Goal: Task Accomplishment & Management: Use online tool/utility

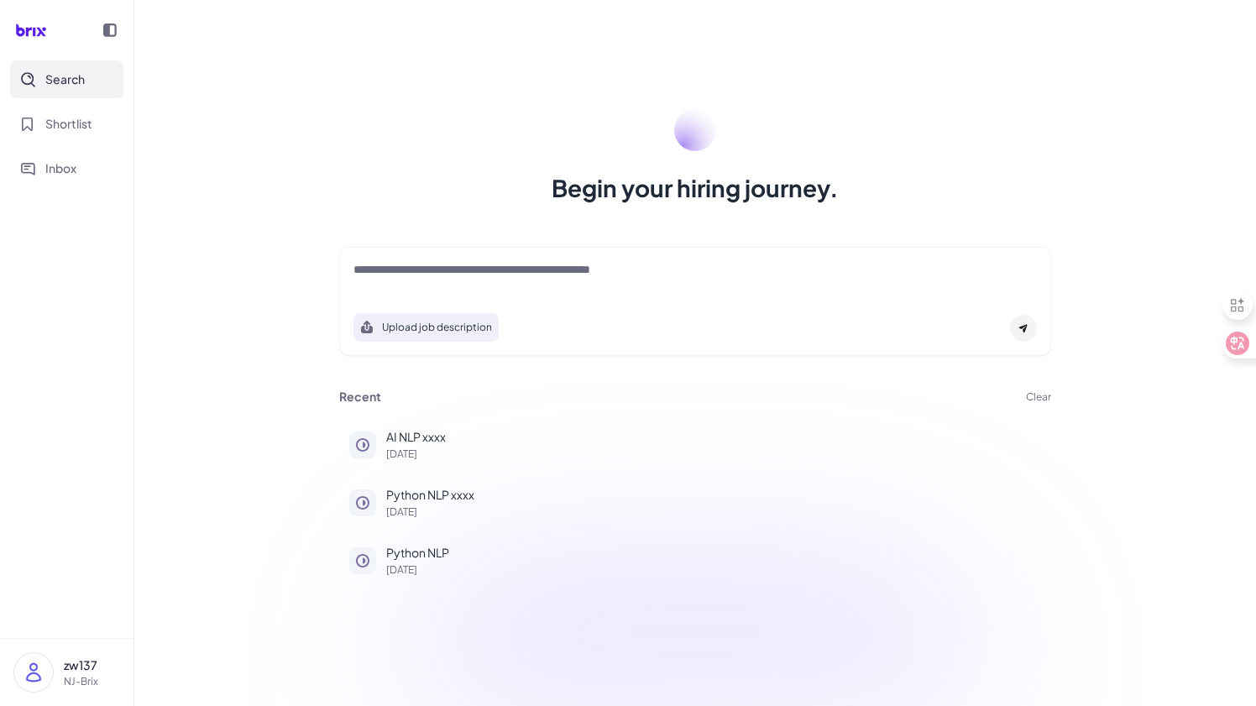
click at [1031, 394] on button "Clear" at bounding box center [1038, 397] width 25 height 10
click at [1136, 499] on span "Ok" at bounding box center [1130, 494] width 17 height 15
click at [1027, 399] on button "Clear" at bounding box center [1038, 397] width 25 height 10
click at [1136, 500] on span "Ok" at bounding box center [1130, 494] width 17 height 15
click at [1042, 405] on div "Recent Clear Java [DATE] Java [DATE] UX and MBA [DATE]" at bounding box center [695, 487] width 752 height 212
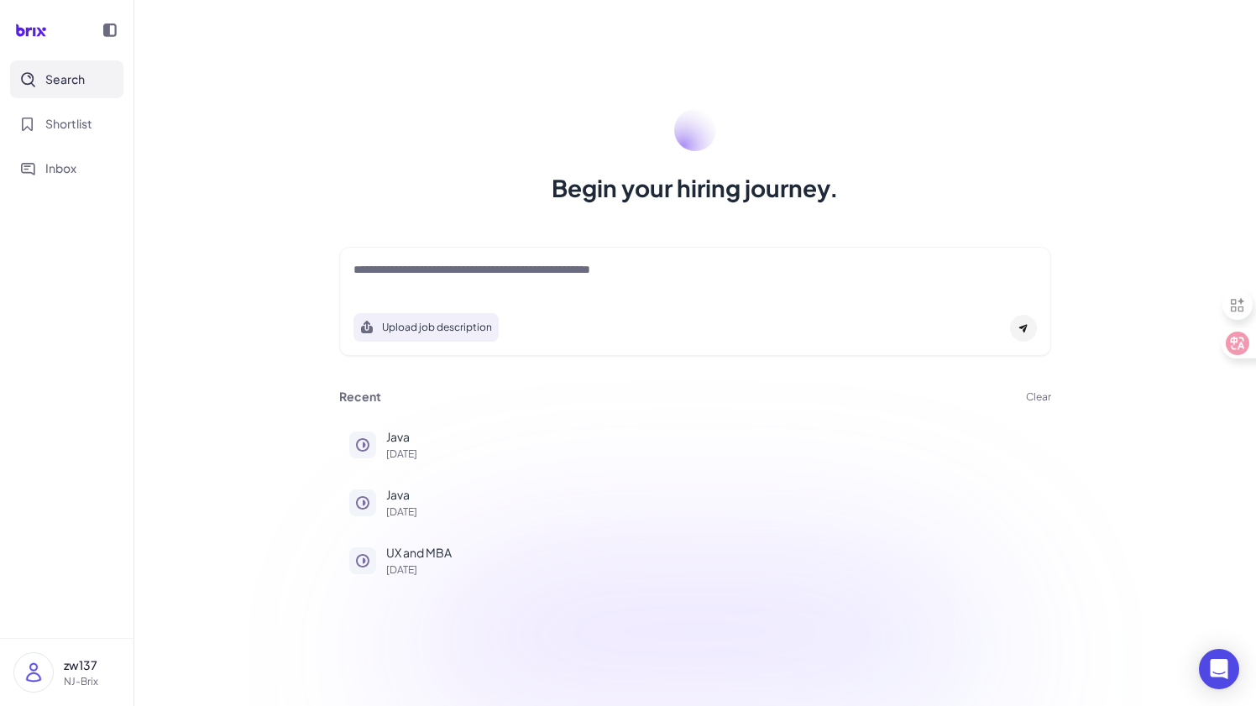
click at [1041, 402] on button "Clear" at bounding box center [1038, 397] width 25 height 10
click at [1127, 499] on span "Ok" at bounding box center [1130, 494] width 17 height 15
click at [661, 276] on textarea at bounding box center [694, 271] width 683 height 20
click at [661, 274] on textarea at bounding box center [694, 271] width 683 height 20
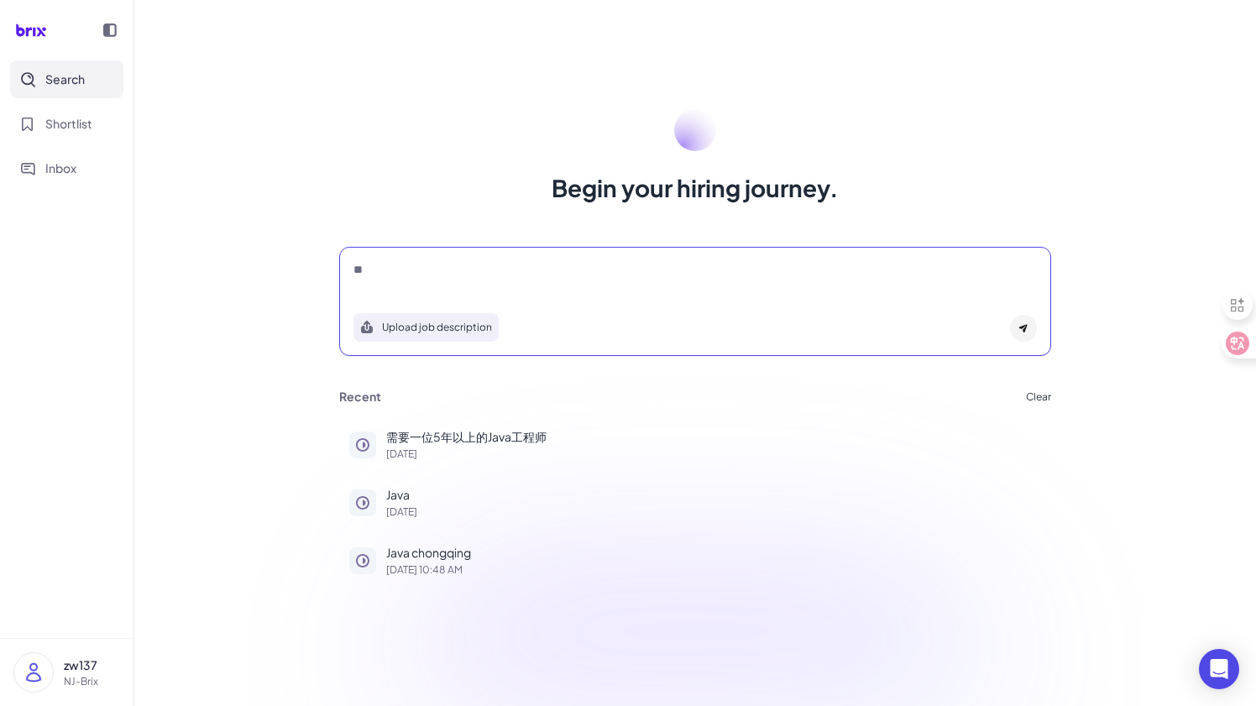
type textarea "*"
type textarea "*******"
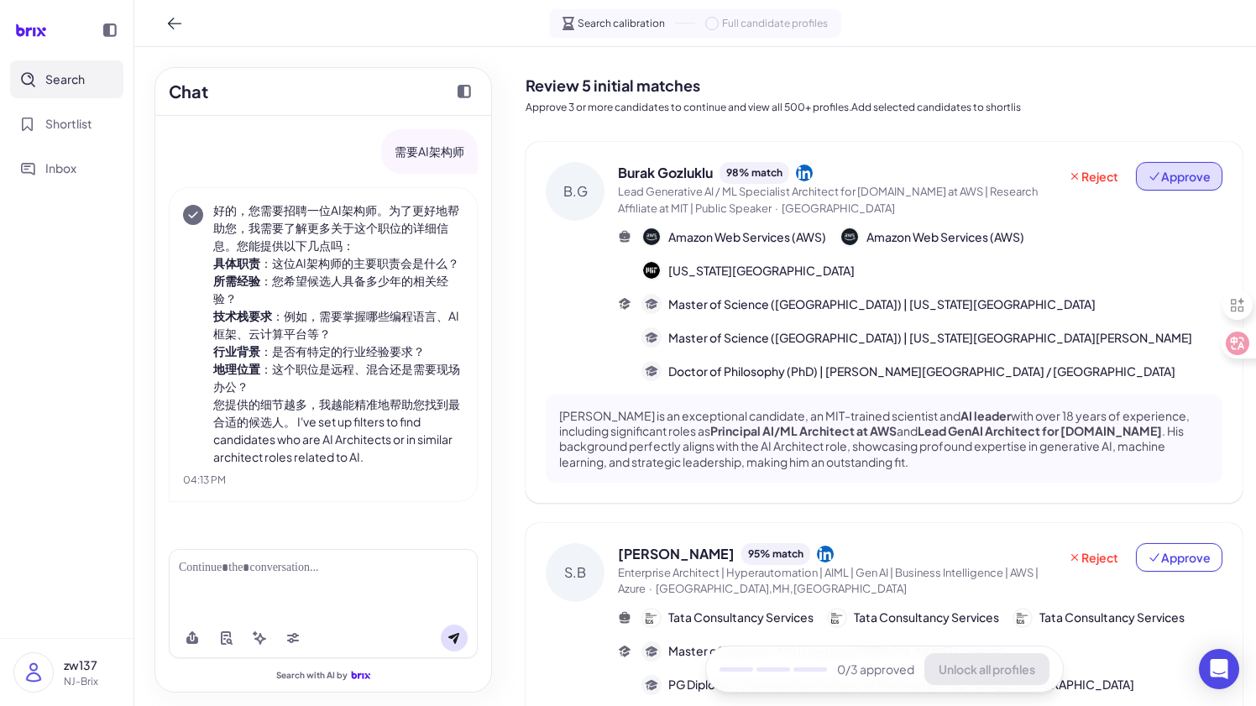
click at [1167, 176] on span "Approve" at bounding box center [1178, 176] width 63 height 17
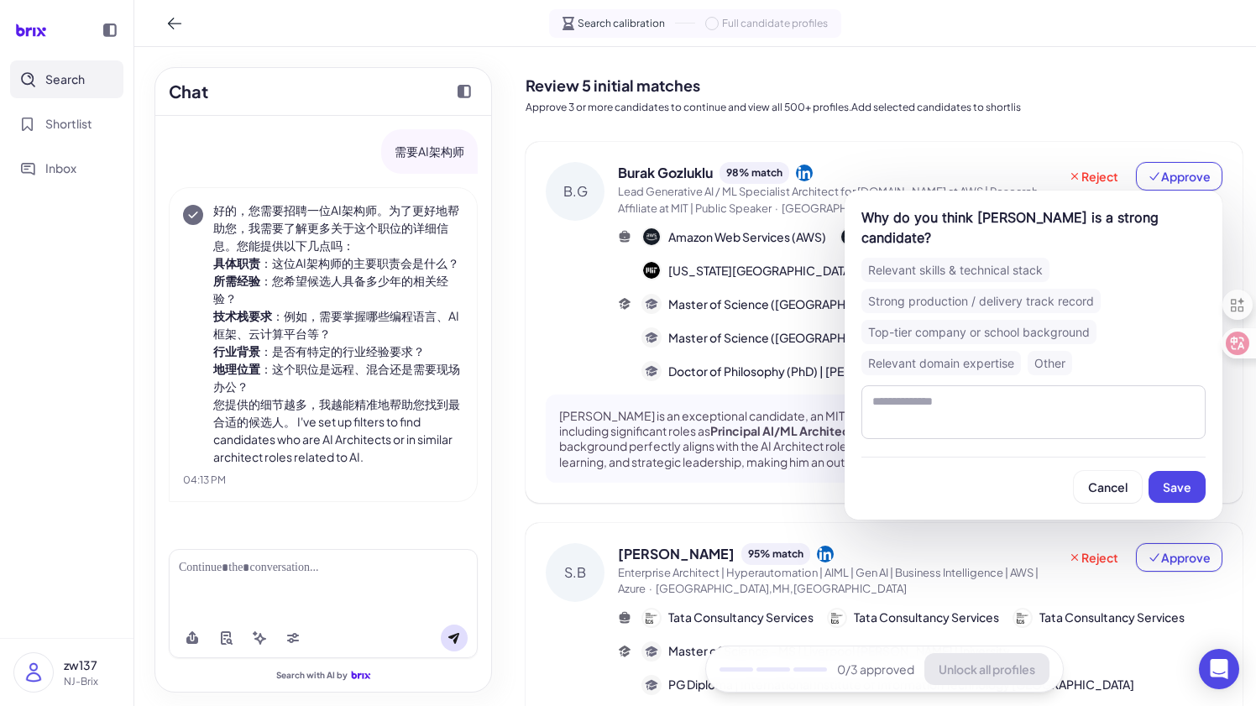
click at [984, 260] on div "Relevant skills & technical stack" at bounding box center [955, 270] width 188 height 24
click at [1180, 480] on span "Save" at bounding box center [1176, 486] width 29 height 15
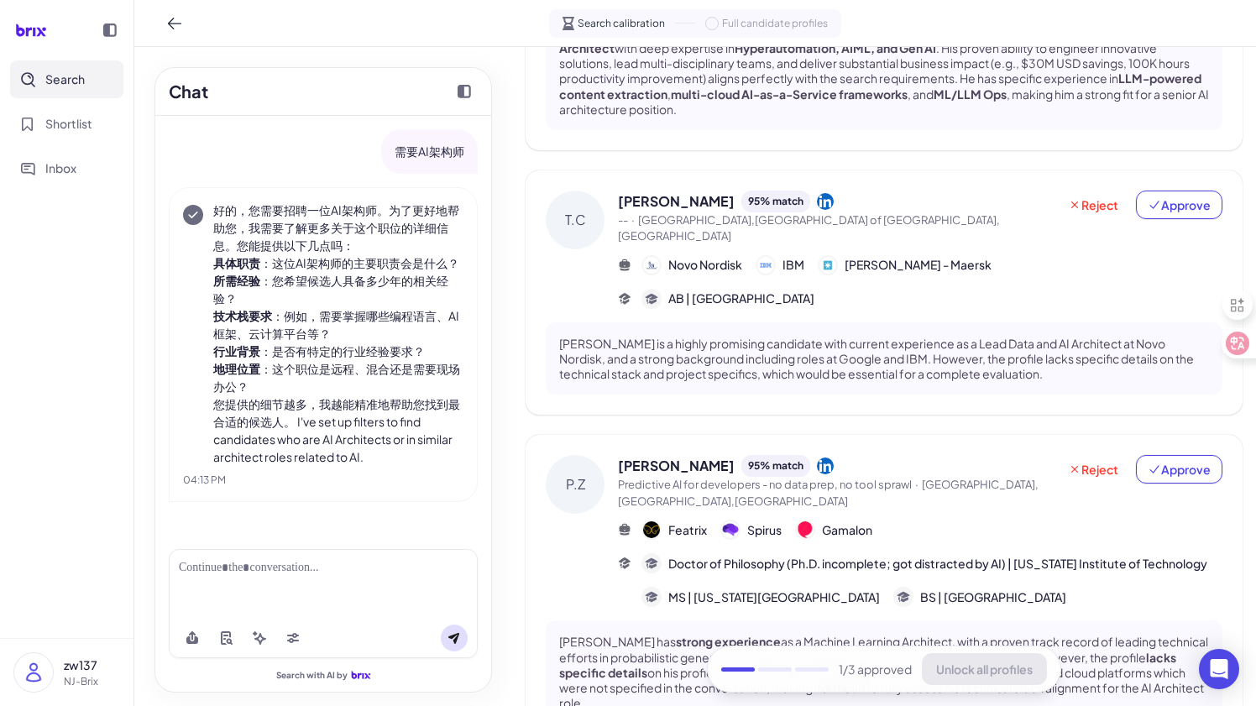
scroll to position [738, 0]
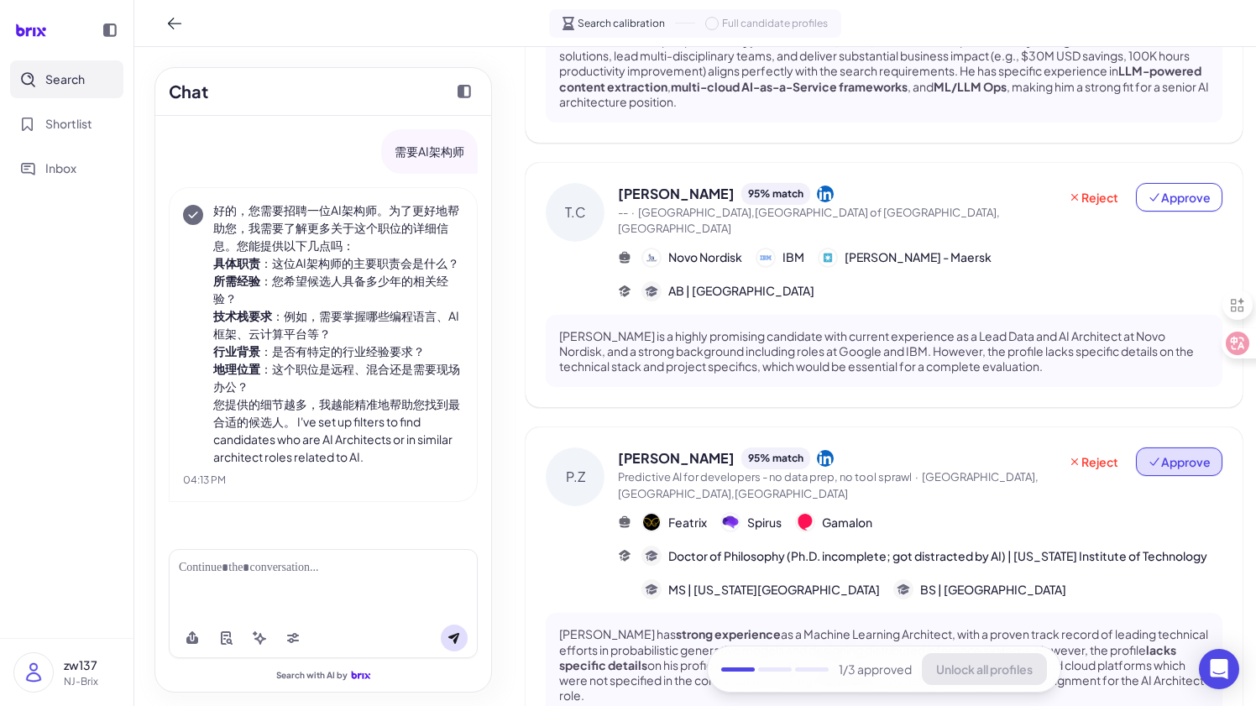
click at [1154, 458] on icon at bounding box center [1153, 462] width 9 height 8
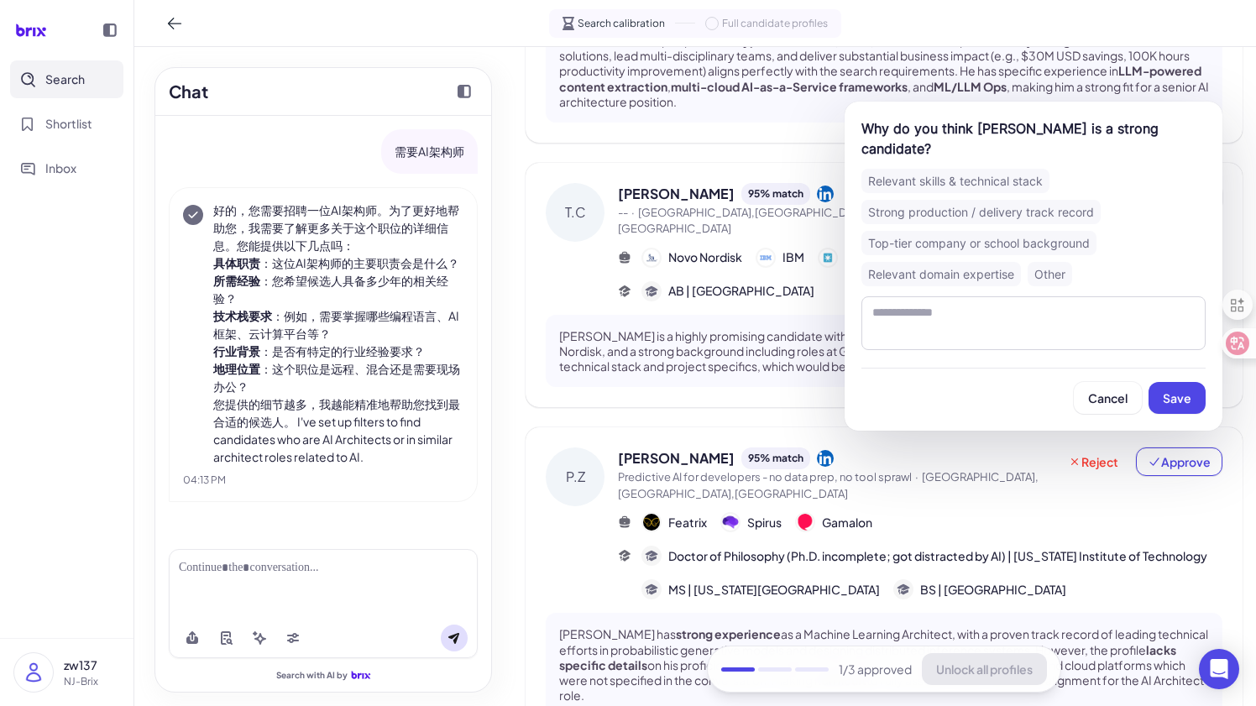
click at [990, 274] on div "Relevant domain expertise" at bounding box center [940, 274] width 159 height 24
click at [1168, 398] on span "Save" at bounding box center [1176, 397] width 29 height 15
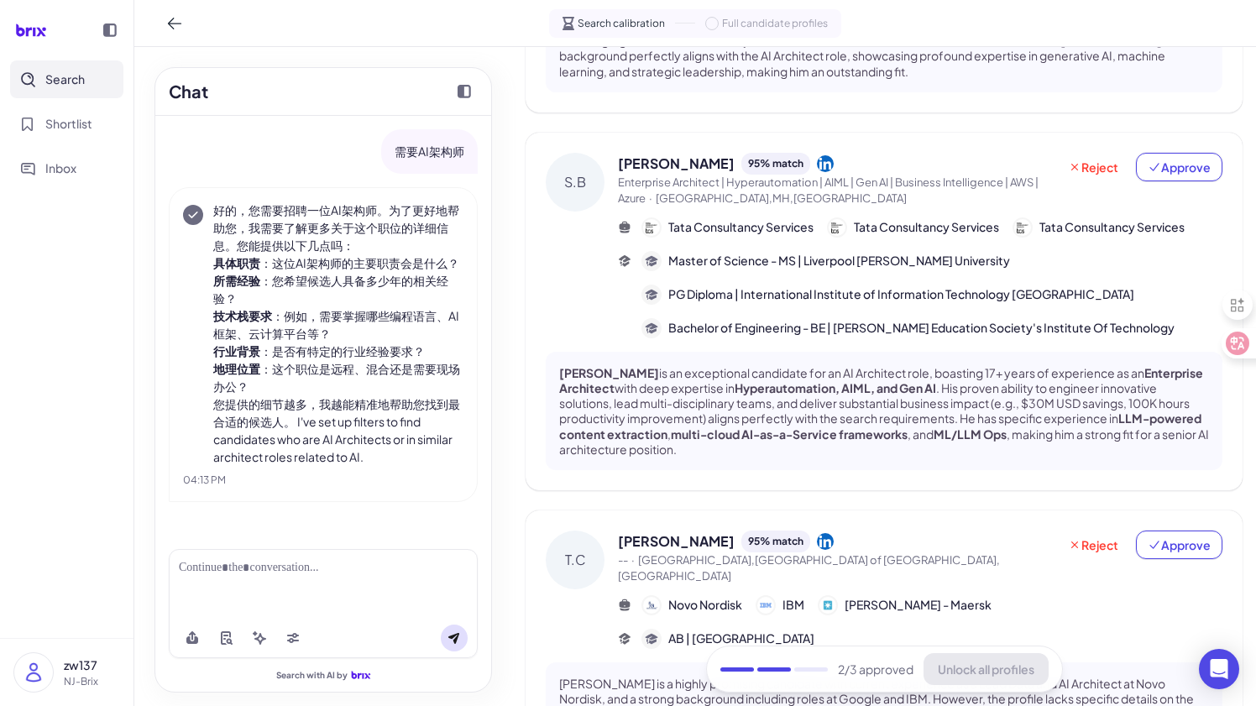
scroll to position [385, 0]
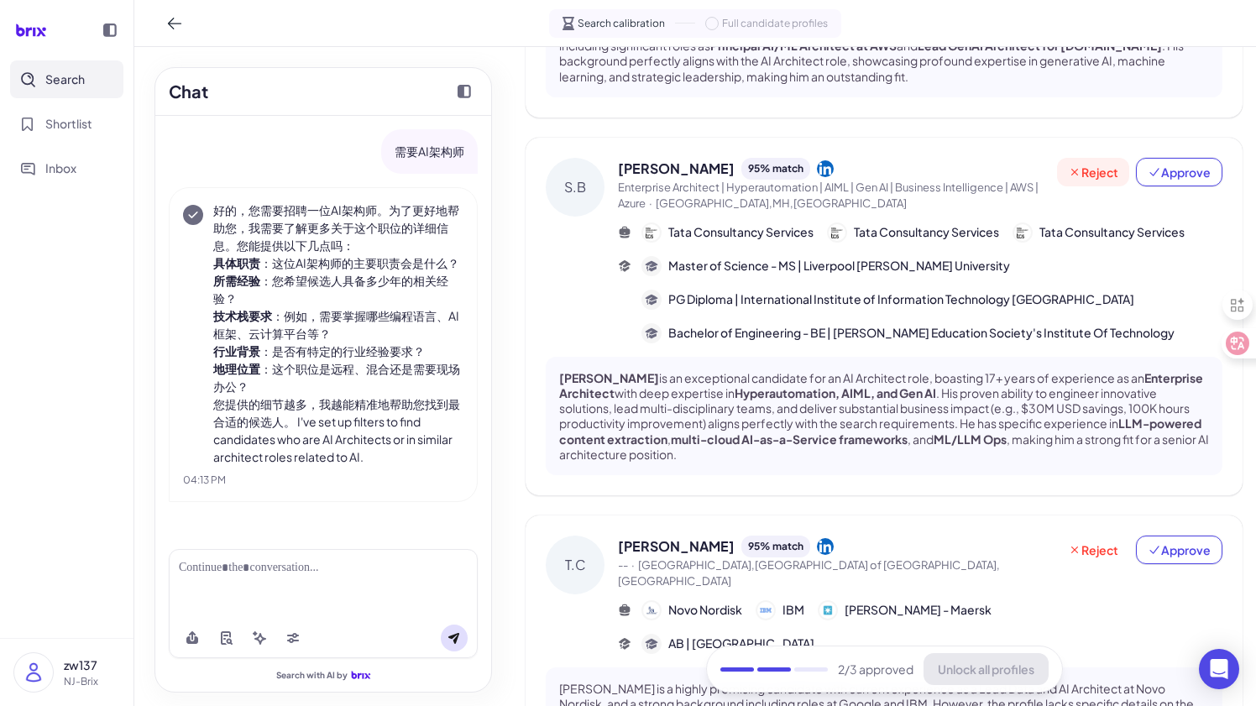
click at [1091, 175] on span "Reject" at bounding box center [1093, 172] width 50 height 17
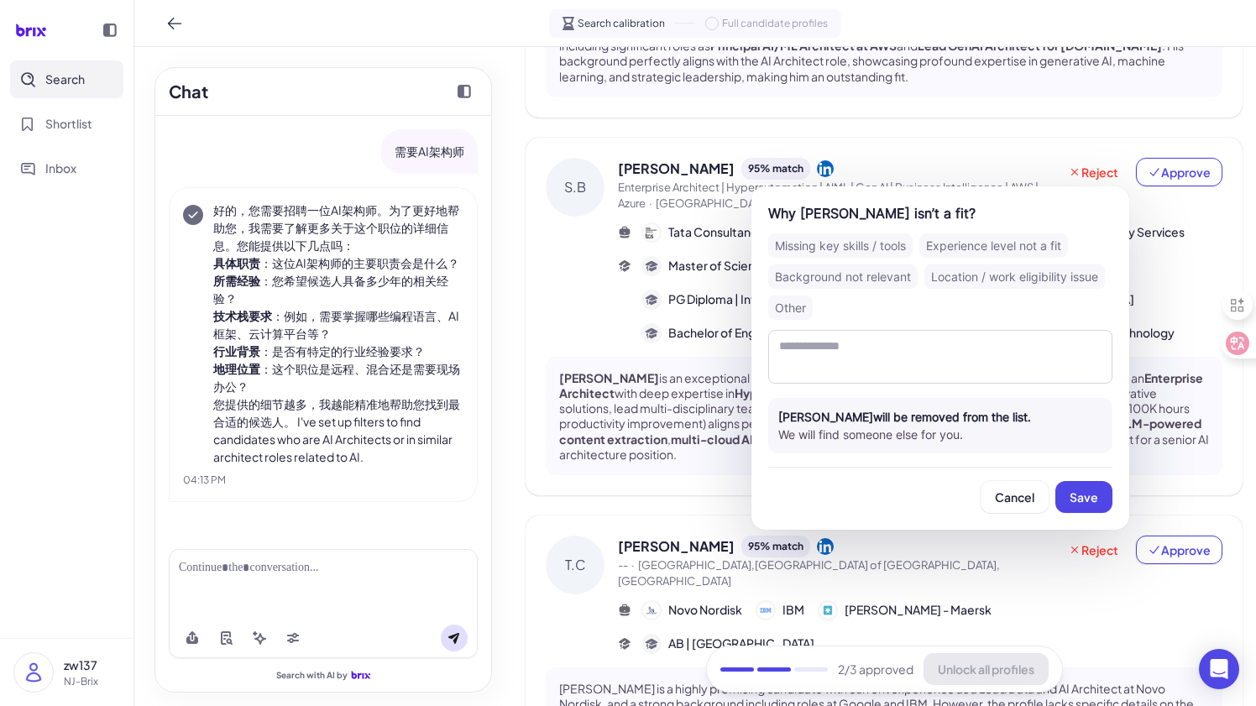
click at [990, 279] on div "Location / work eligibility issue" at bounding box center [1014, 276] width 180 height 24
click at [1077, 493] on span "Save" at bounding box center [1083, 496] width 29 height 15
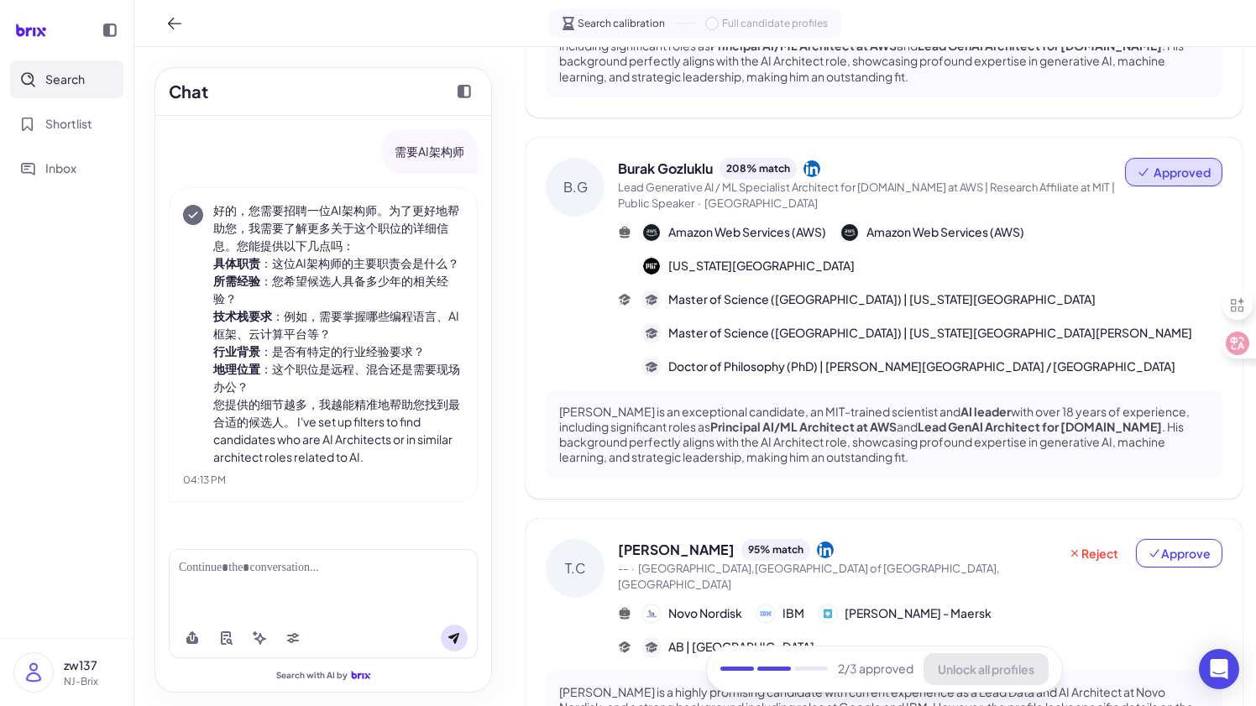
click at [339, 575] on div at bounding box center [323, 568] width 289 height 18
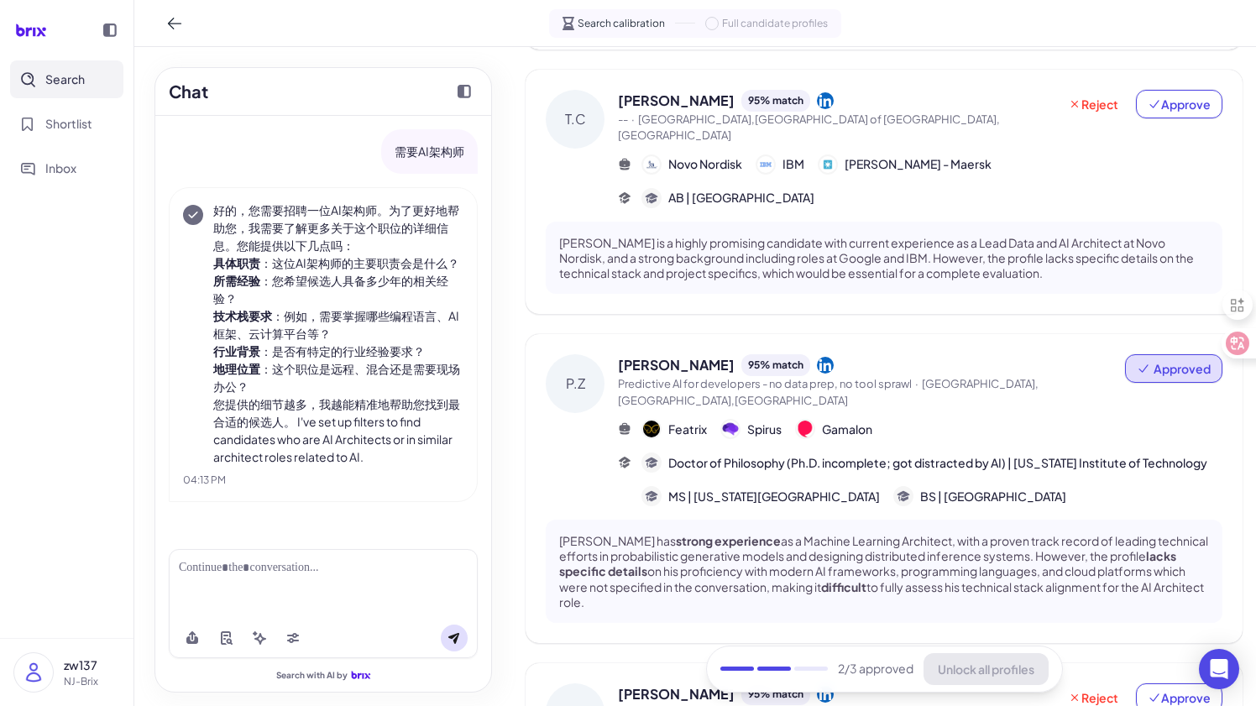
scroll to position [1098, 0]
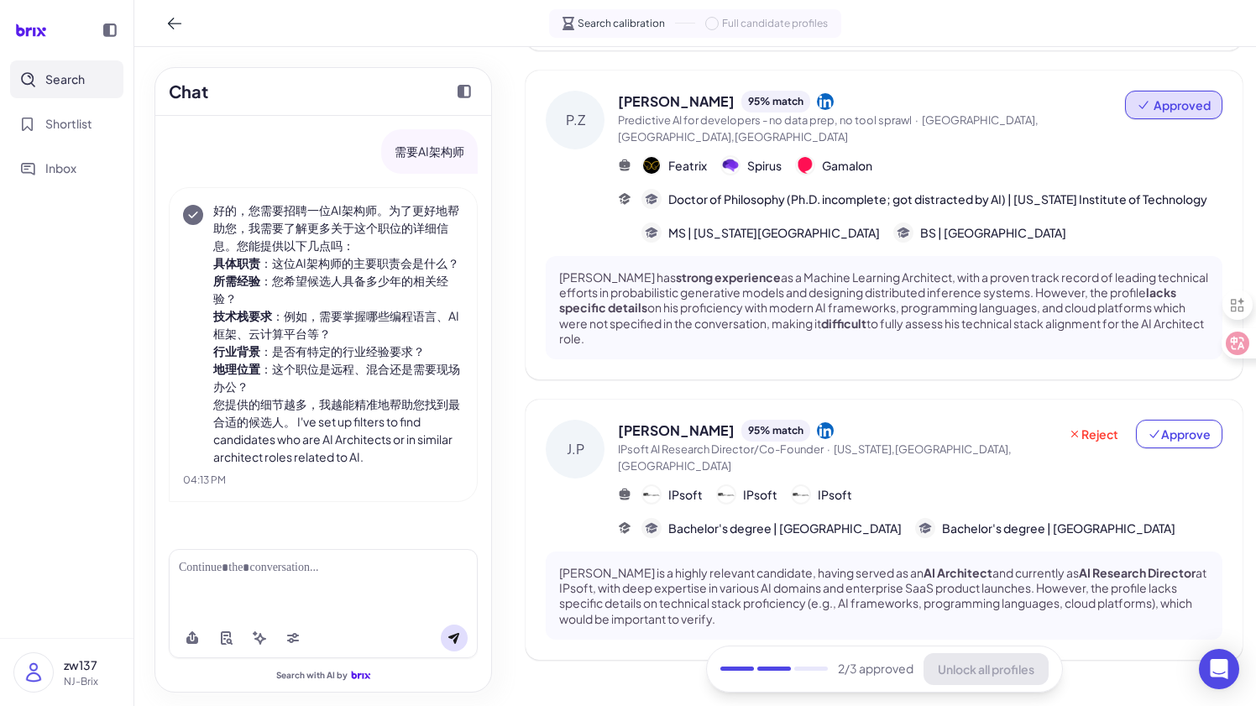
click at [957, 676] on div "2 /3 approved Unlock all profiles" at bounding box center [884, 668] width 357 height 47
click at [819, 671] on div at bounding box center [811, 669] width 34 height 4
click at [864, 676] on span "2 /3 approved" at bounding box center [876, 670] width 76 height 18
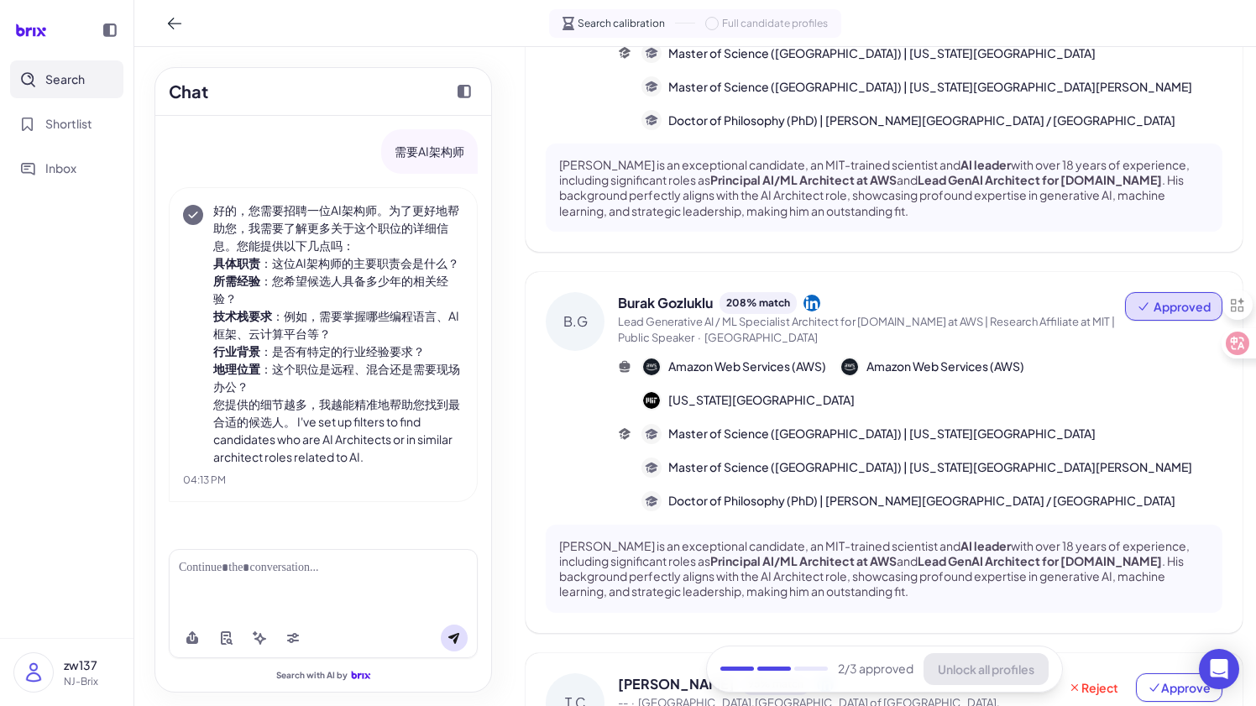
scroll to position [0, 0]
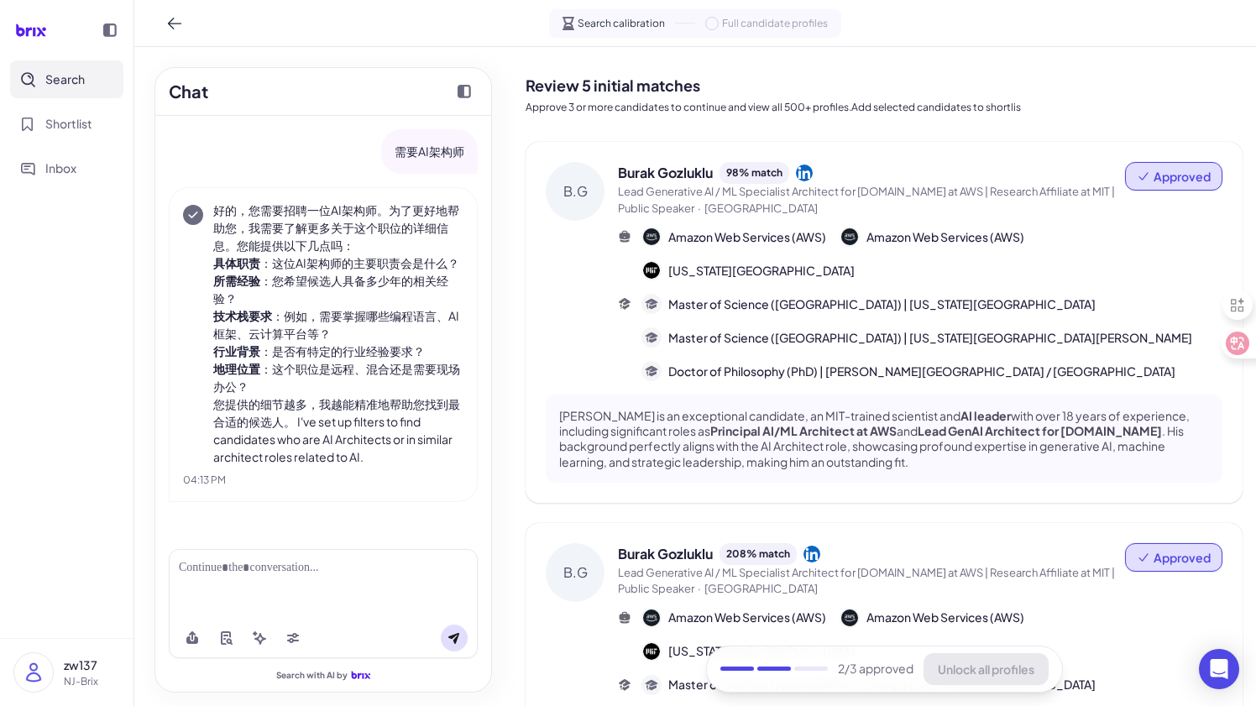
click at [743, 110] on p "Approve 3 or more candidates to continue and view all 500+ profiles.Add selecte…" at bounding box center [883, 107] width 717 height 15
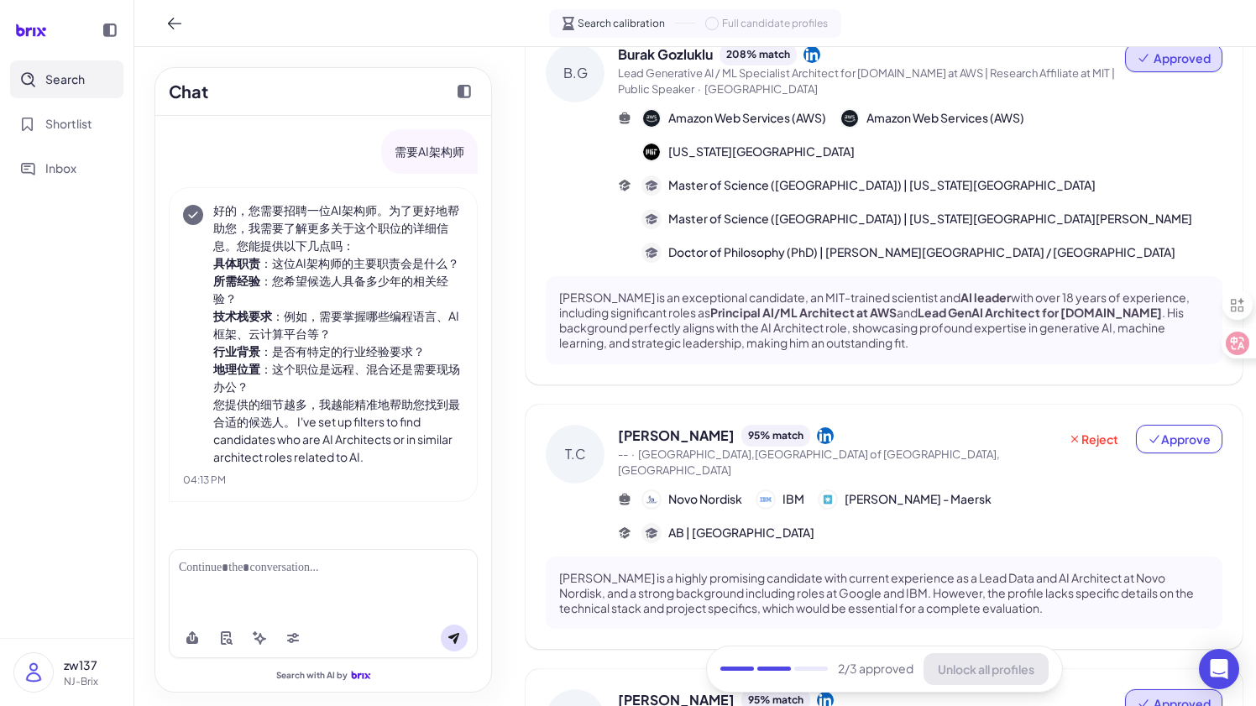
scroll to position [1098, 0]
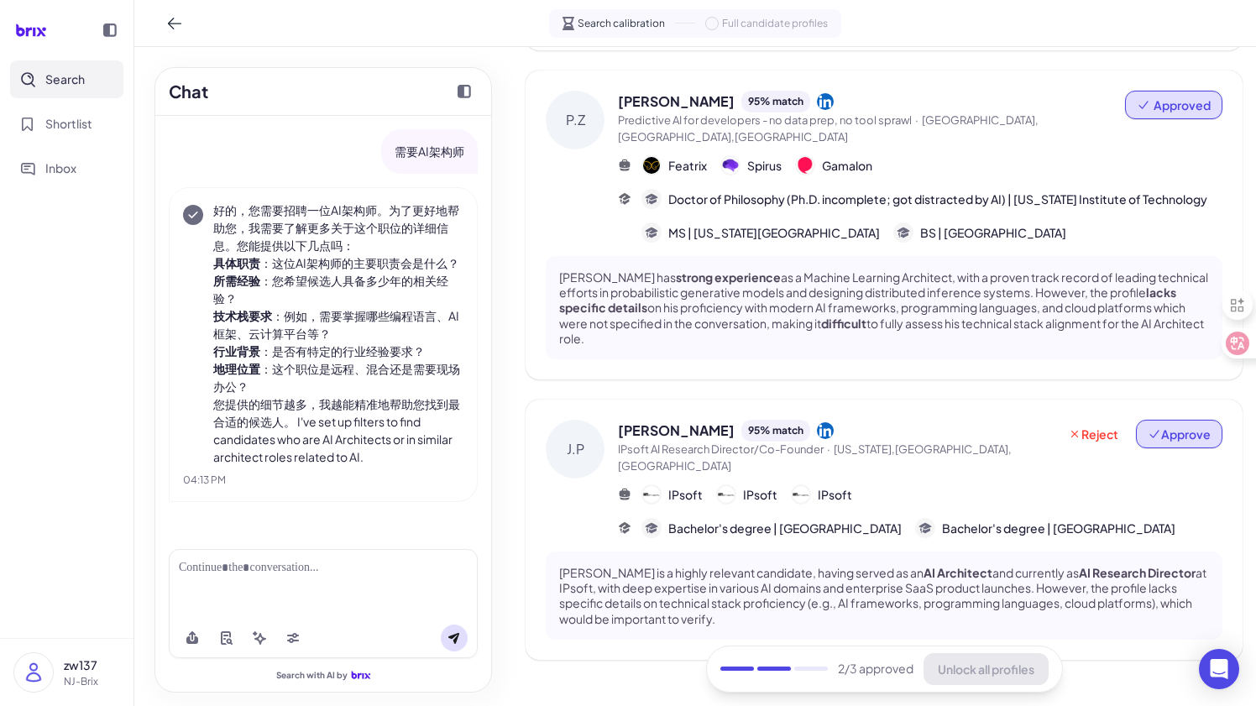
click at [1159, 420] on button "Approve" at bounding box center [1179, 434] width 86 height 29
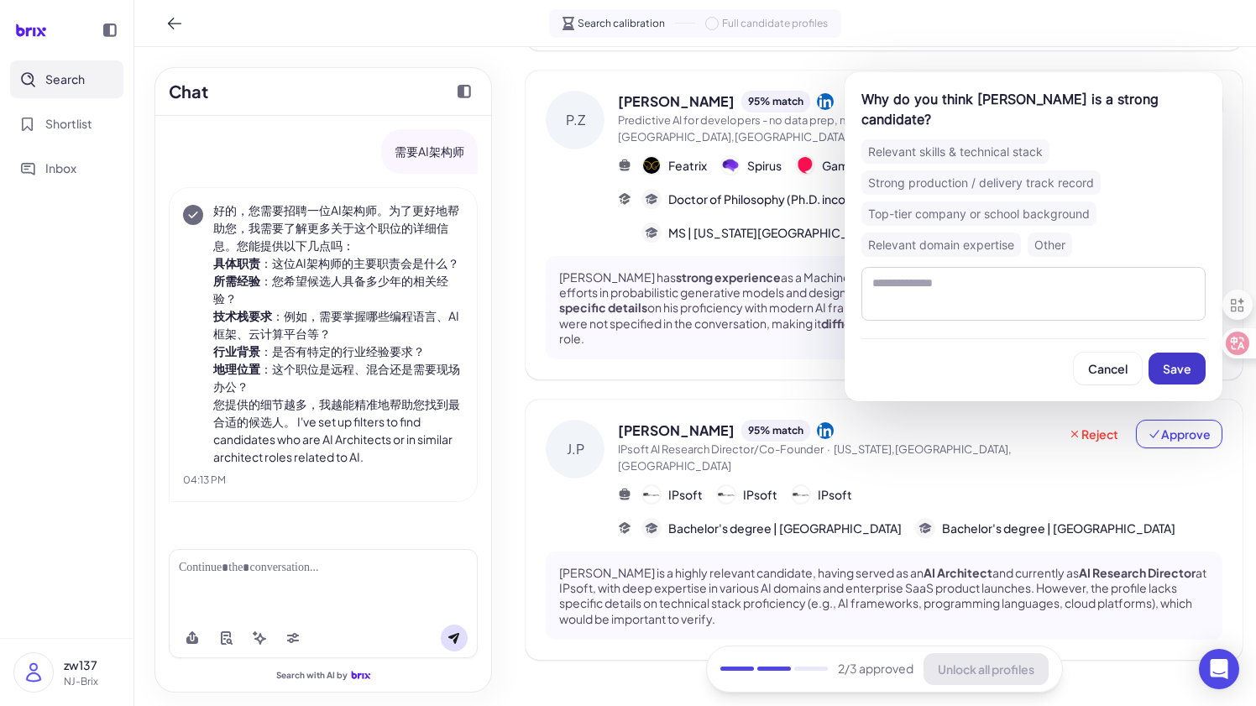
click at [1175, 374] on span "Save" at bounding box center [1176, 368] width 29 height 15
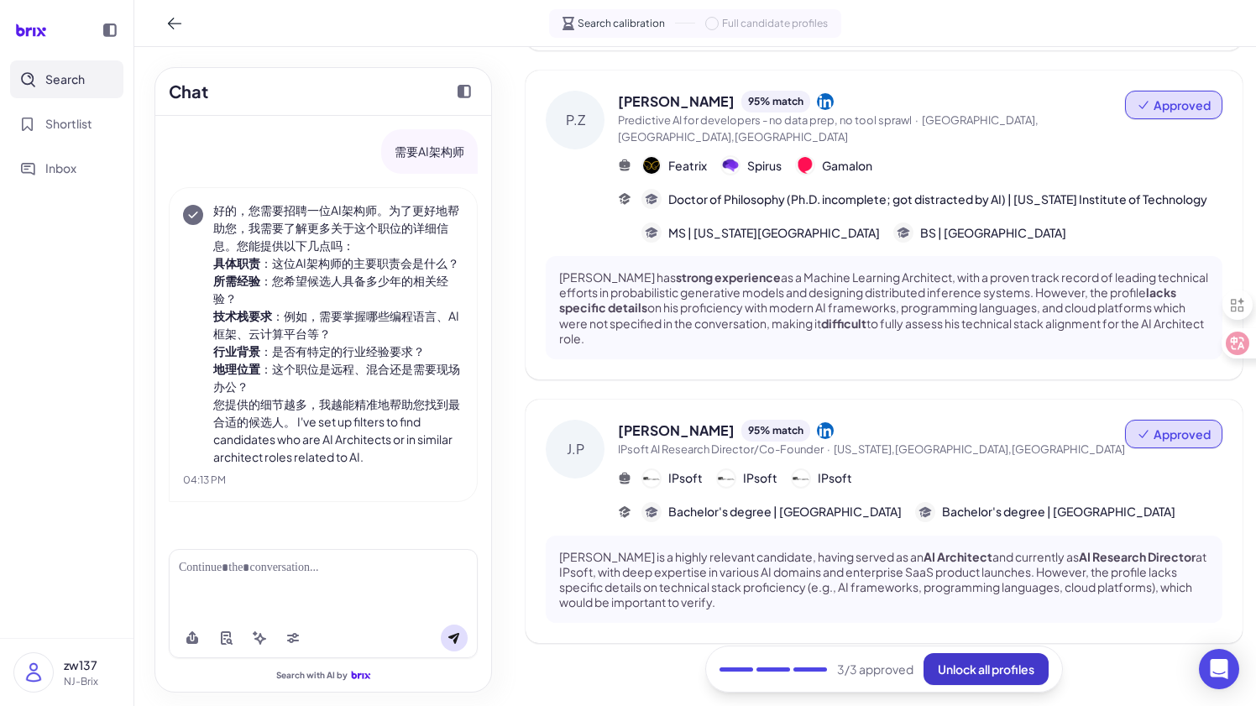
click at [959, 669] on span "Unlock all profiles" at bounding box center [985, 668] width 97 height 15
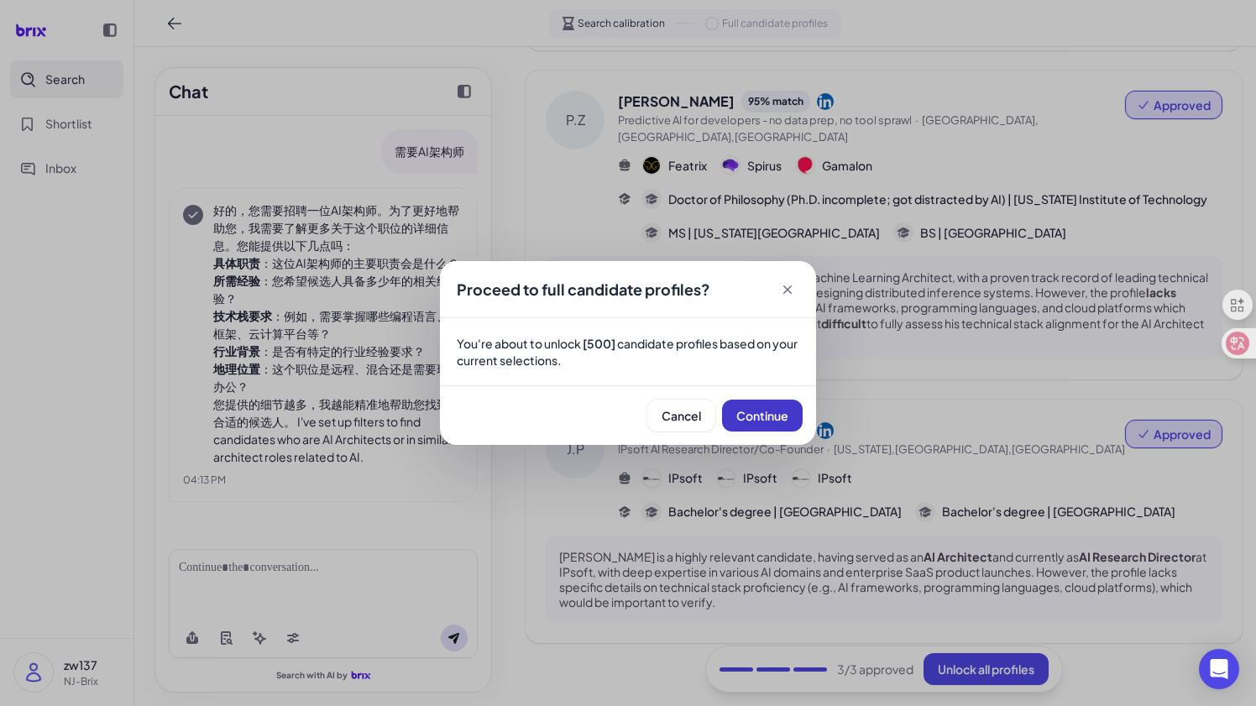
click at [761, 423] on button "Continue" at bounding box center [762, 415] width 81 height 32
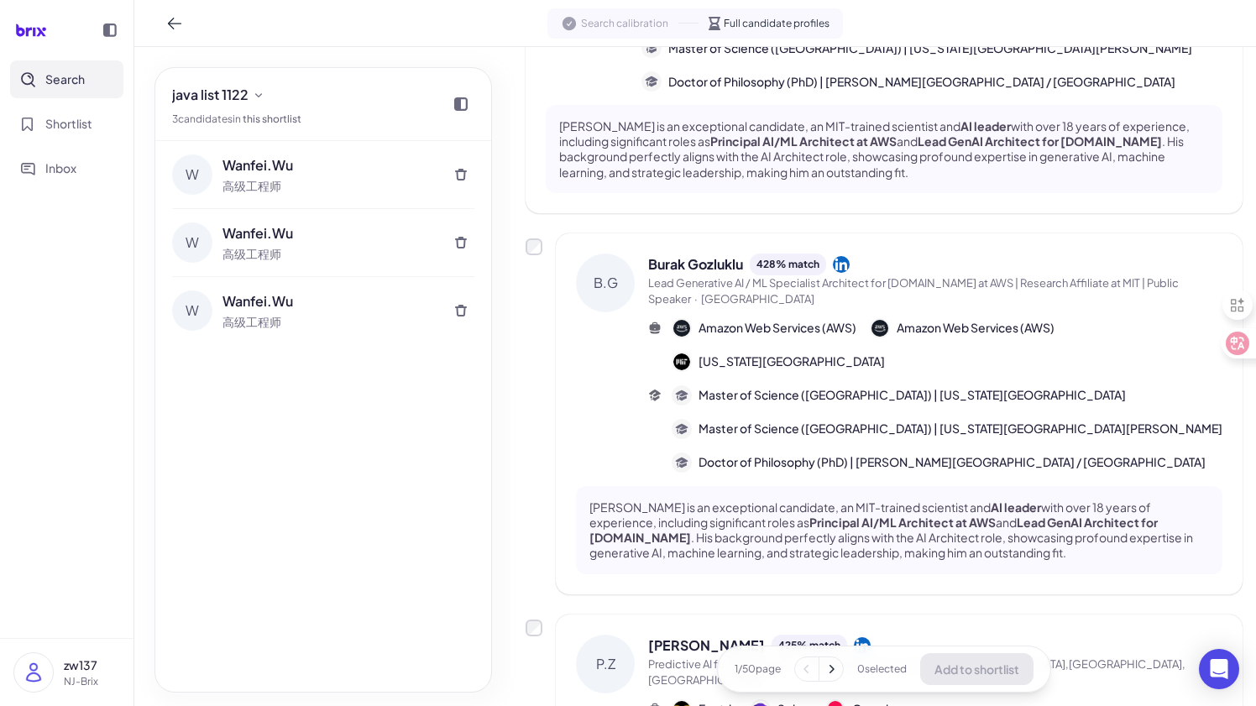
scroll to position [0, 0]
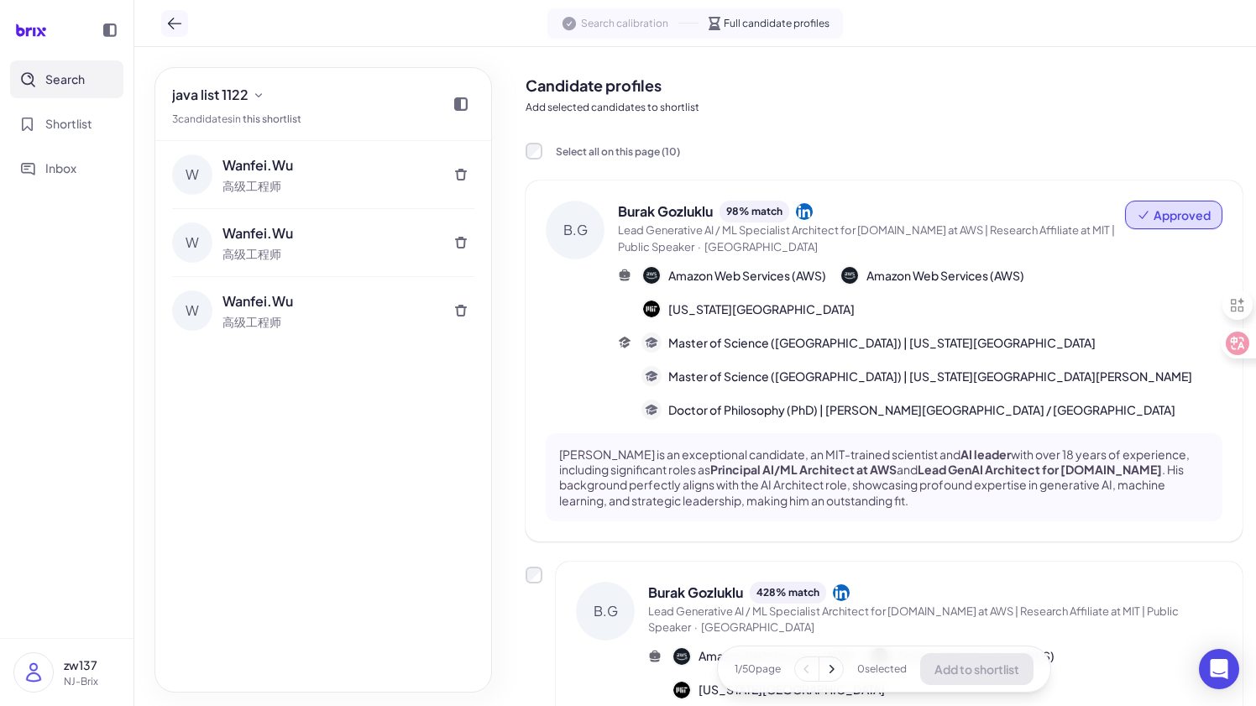
click at [176, 21] on icon at bounding box center [174, 23] width 17 height 17
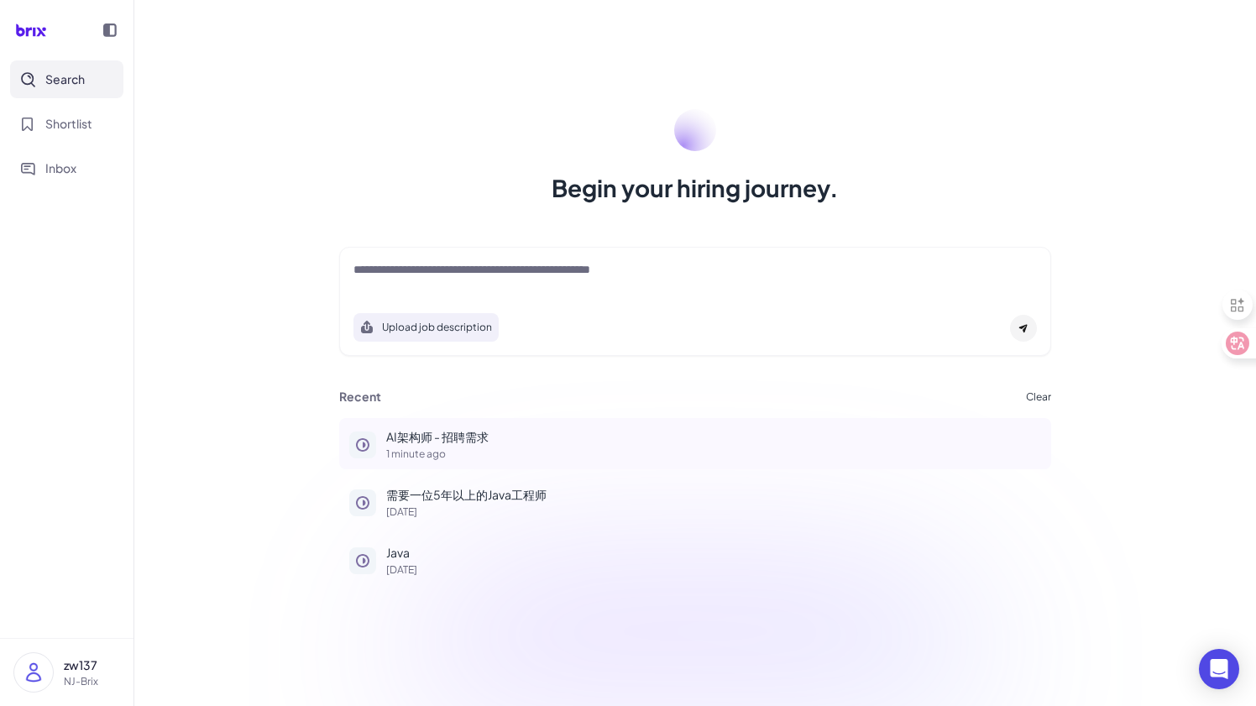
click at [411, 436] on p "AI架构师 - 招聘需求" at bounding box center [713, 437] width 655 height 18
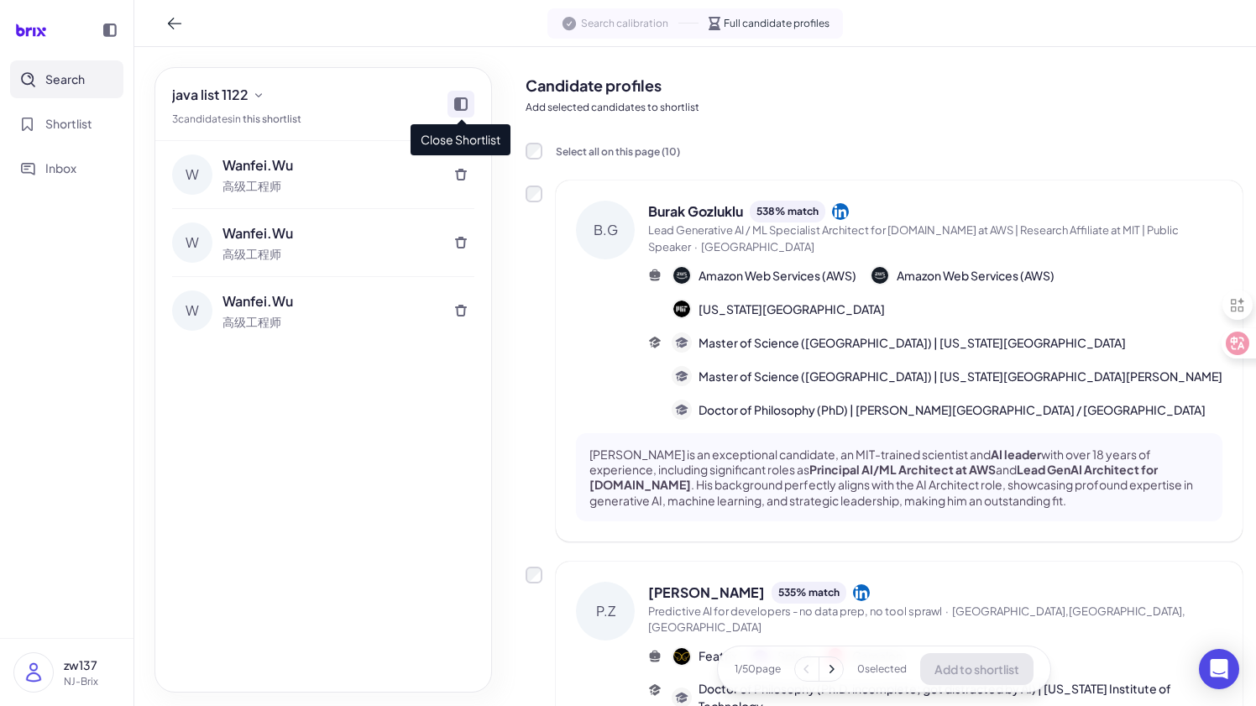
click at [462, 102] on icon at bounding box center [460, 103] width 13 height 13
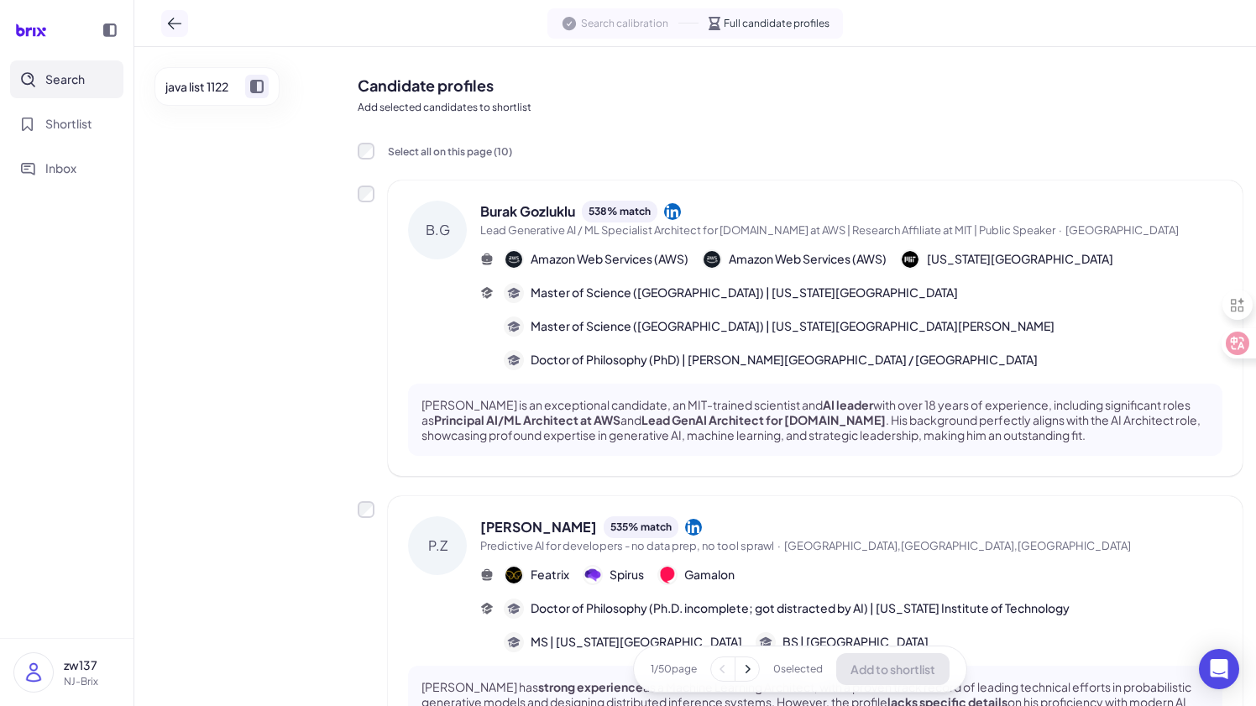
click at [178, 21] on icon at bounding box center [174, 23] width 17 height 17
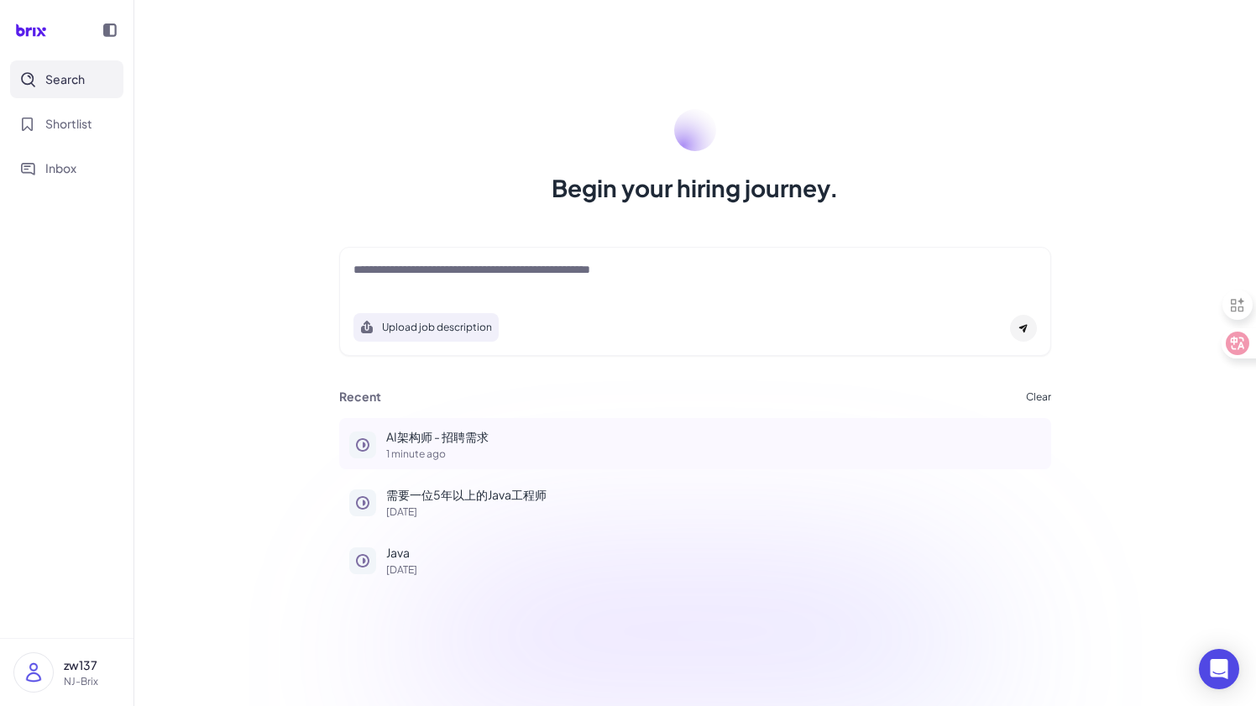
click at [414, 443] on p "AI架构师 - 招聘需求" at bounding box center [713, 437] width 655 height 18
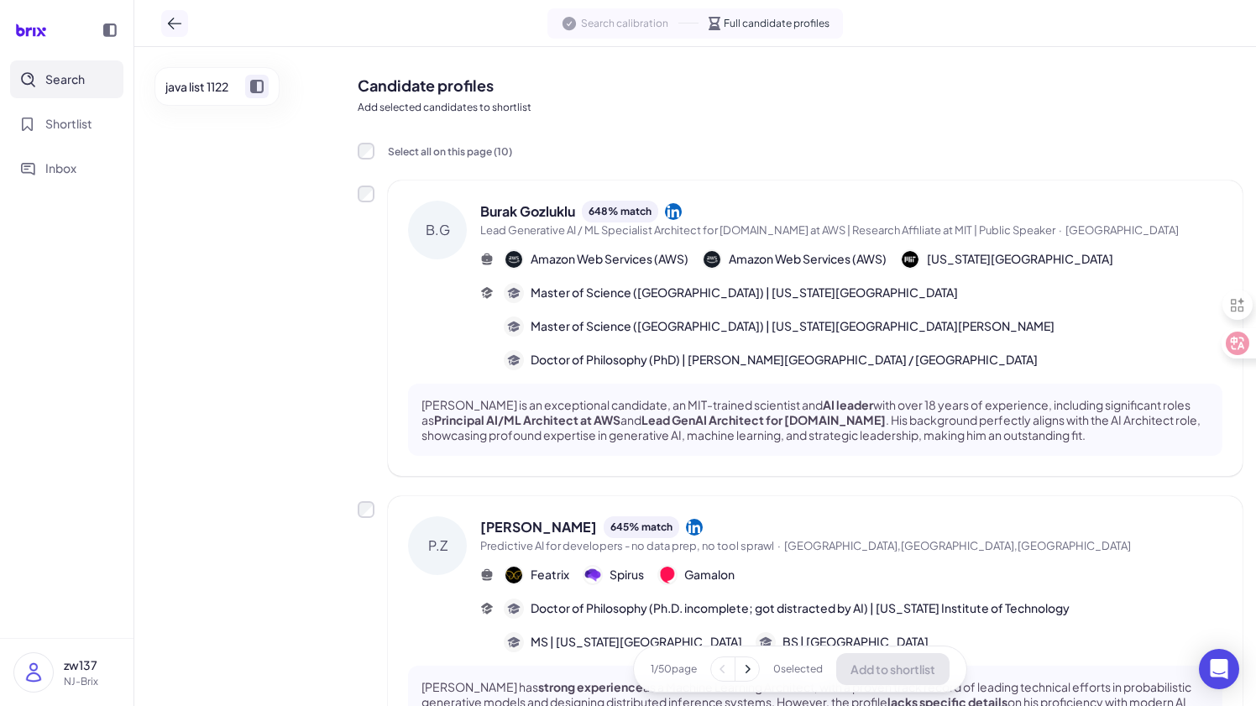
click at [177, 16] on icon at bounding box center [174, 23] width 17 height 17
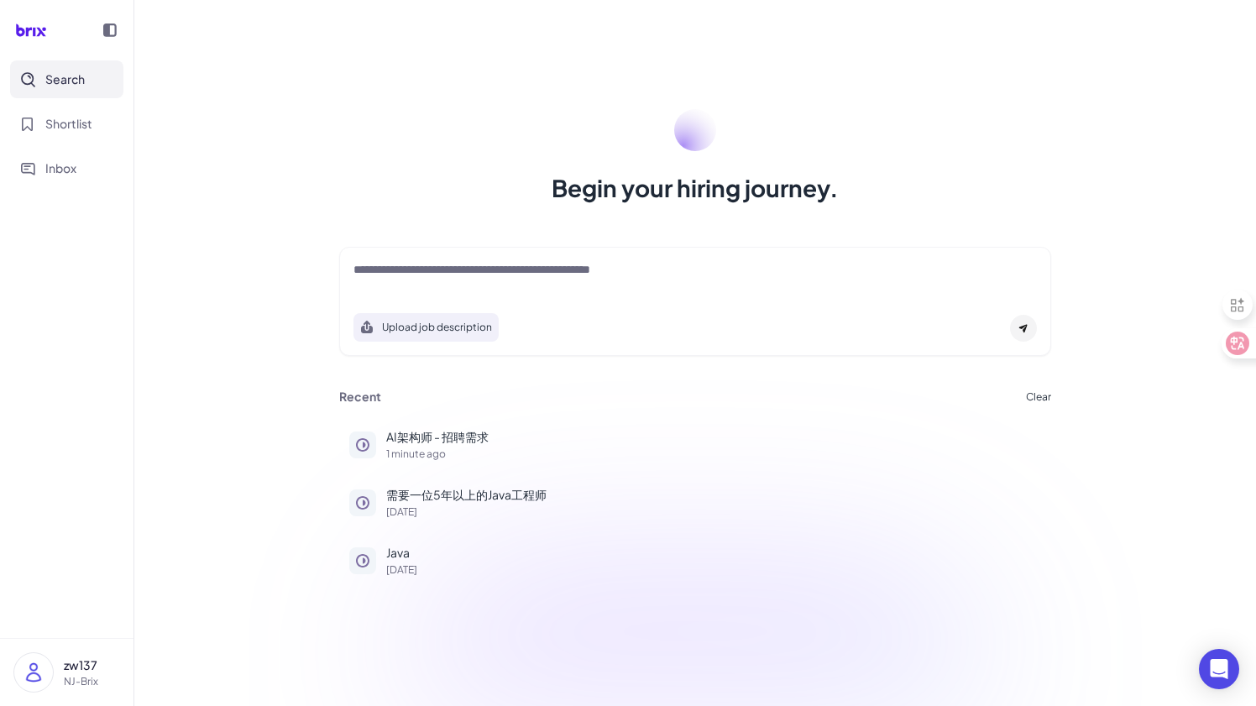
click at [519, 278] on textarea at bounding box center [694, 271] width 683 height 20
type textarea "*"
type textarea "*******"
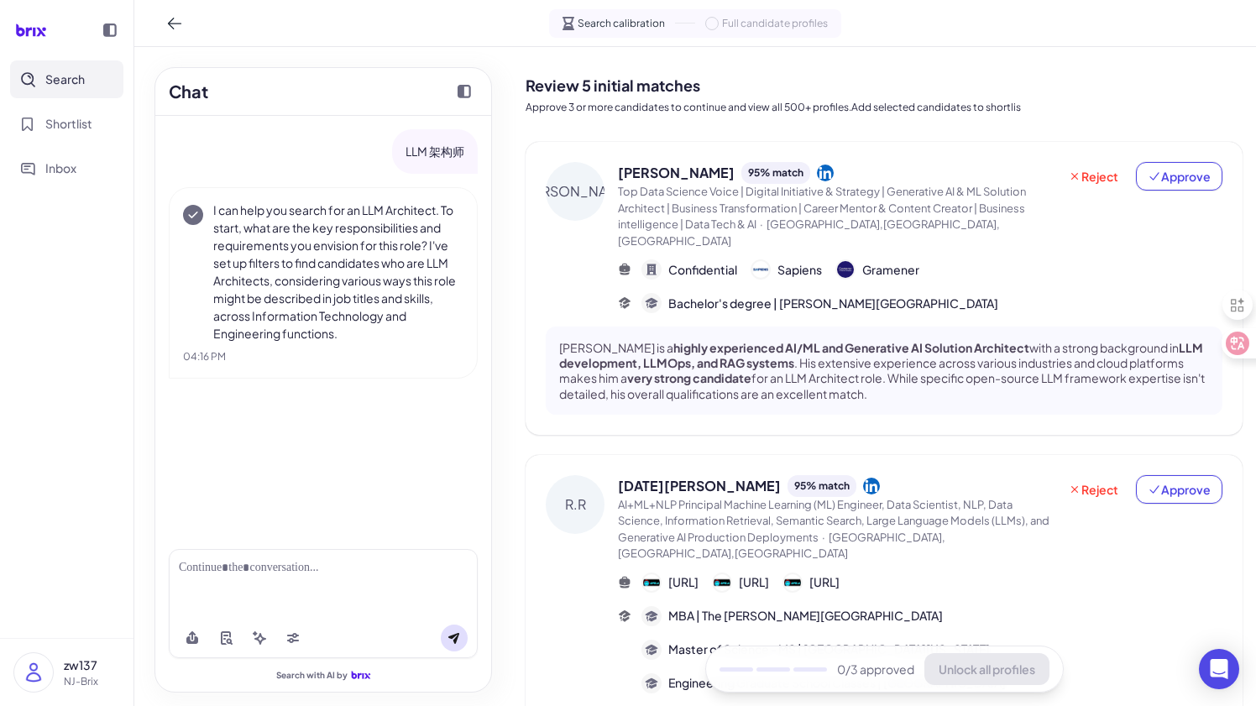
click at [652, 184] on span "Top Data Science Voice | Digital Initiative & Strategy | Generative AI & ML Sol…" at bounding box center [837, 216] width 439 height 65
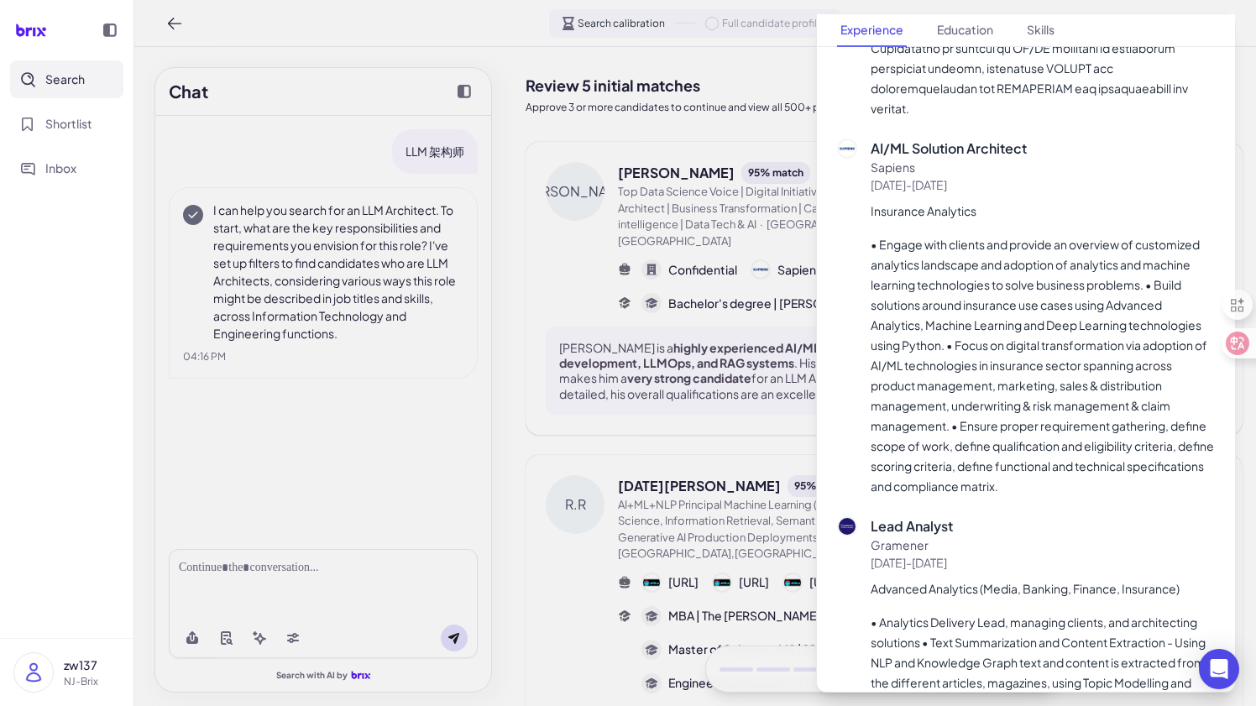
scroll to position [1016, 0]
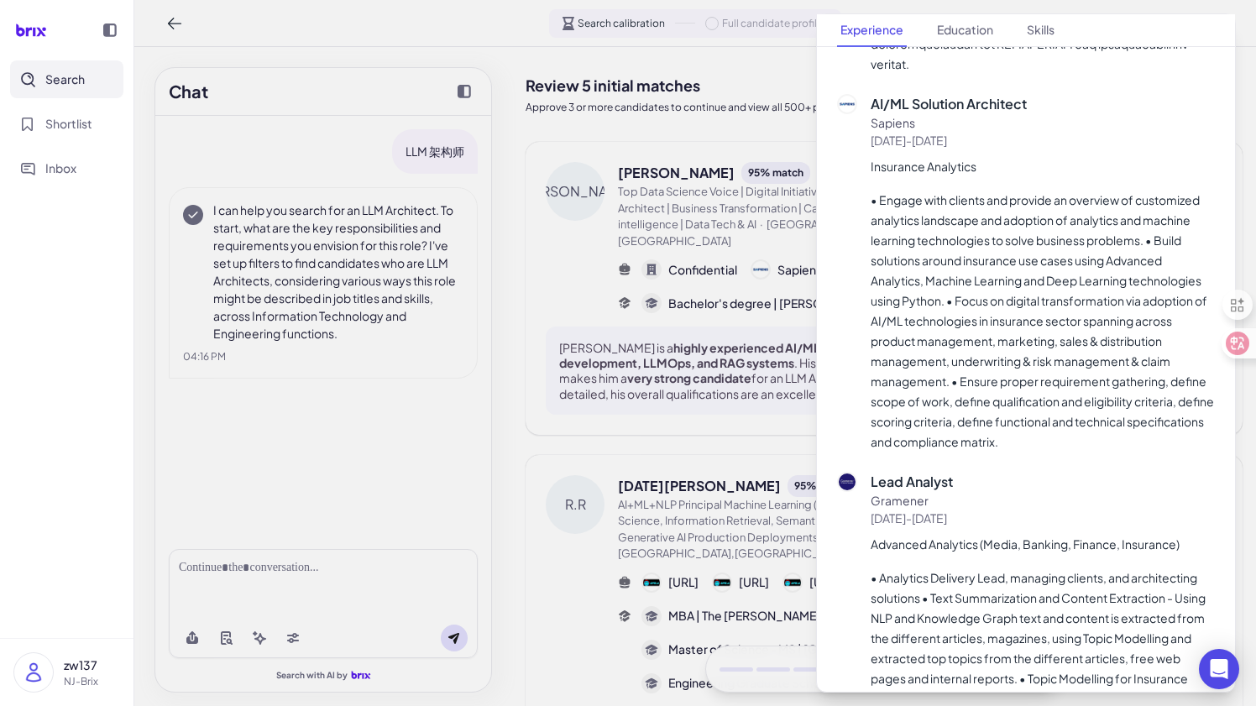
click at [564, 242] on div at bounding box center [628, 353] width 1256 height 706
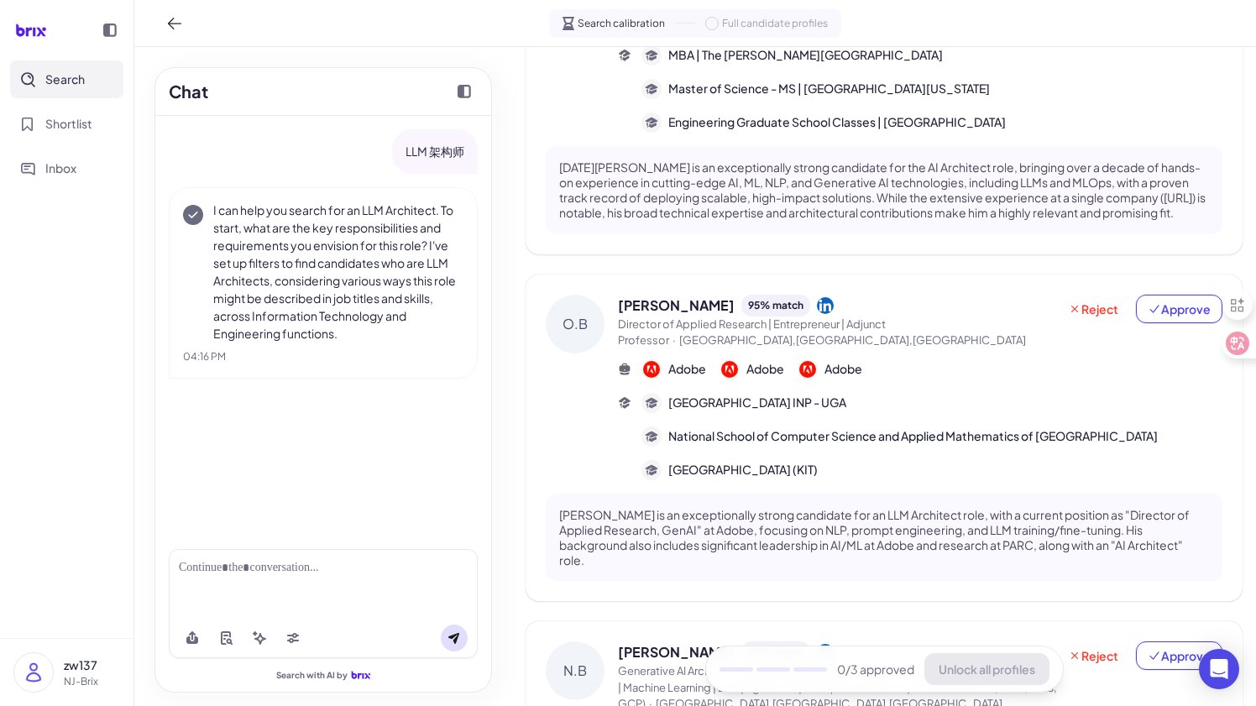
scroll to position [573, 0]
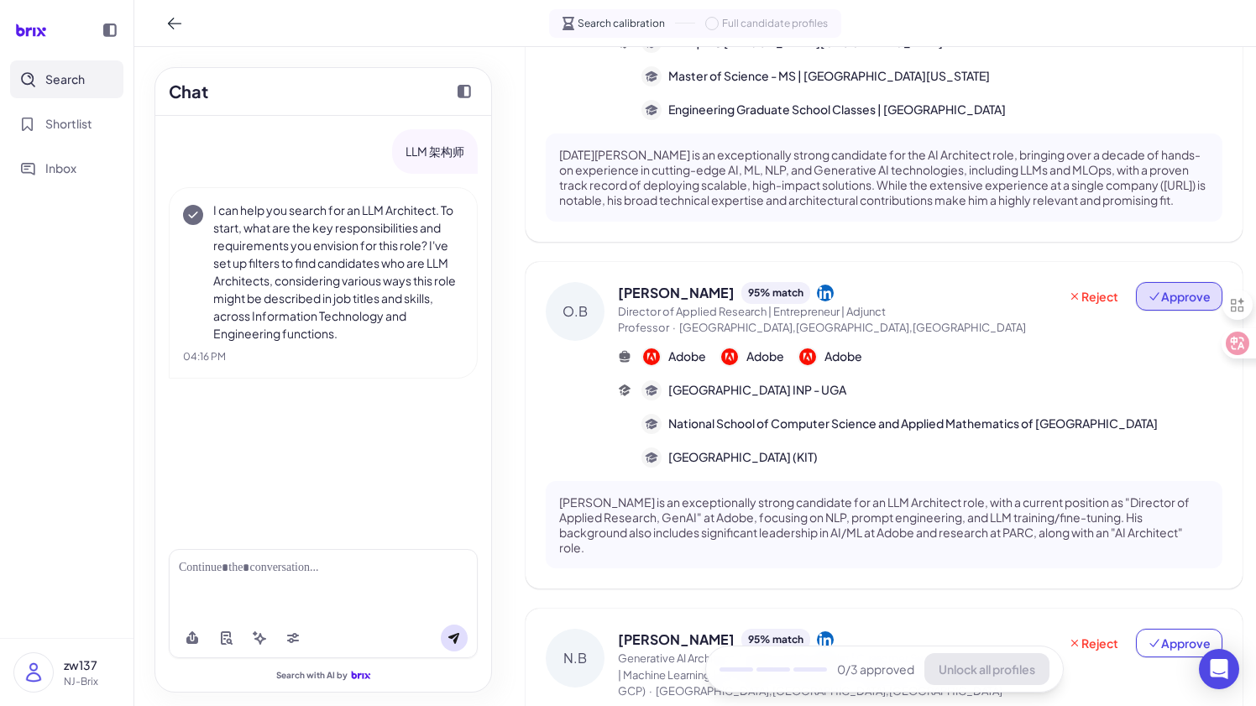
click at [1180, 288] on span "Approve" at bounding box center [1178, 296] width 63 height 17
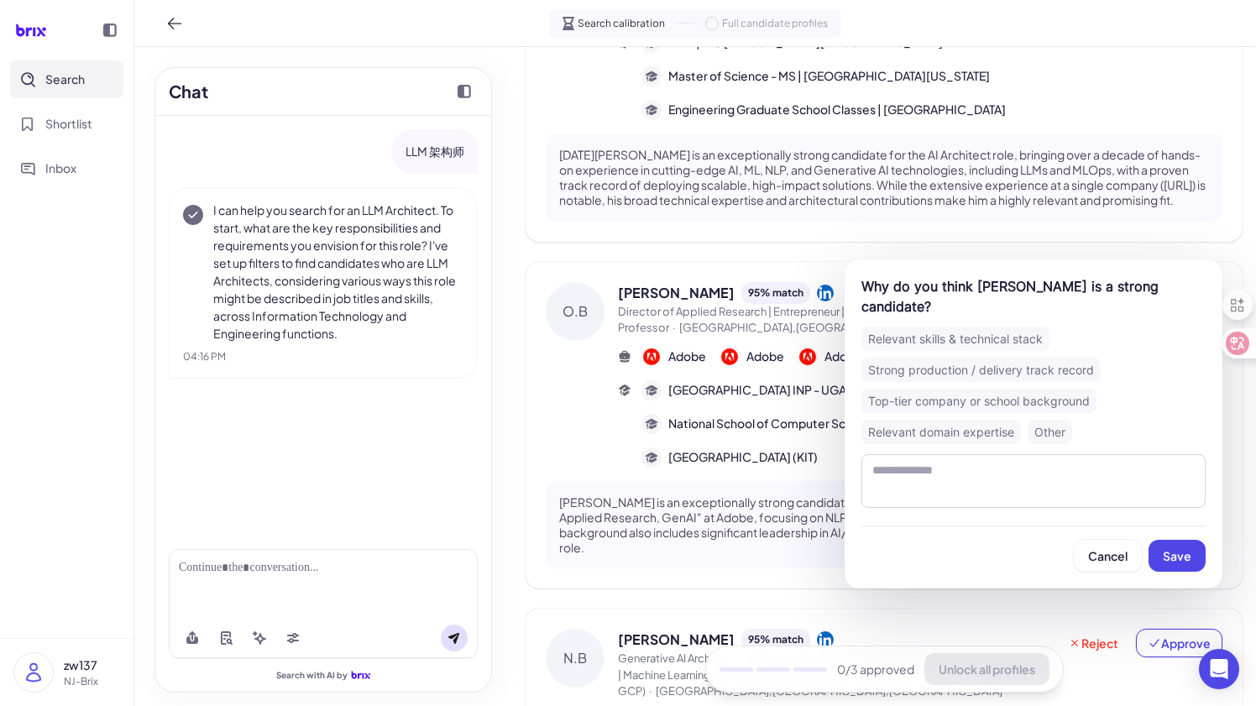
click at [1019, 372] on div "Strong production / delivery track record" at bounding box center [980, 370] width 239 height 24
click at [1167, 545] on button "Save" at bounding box center [1176, 556] width 57 height 32
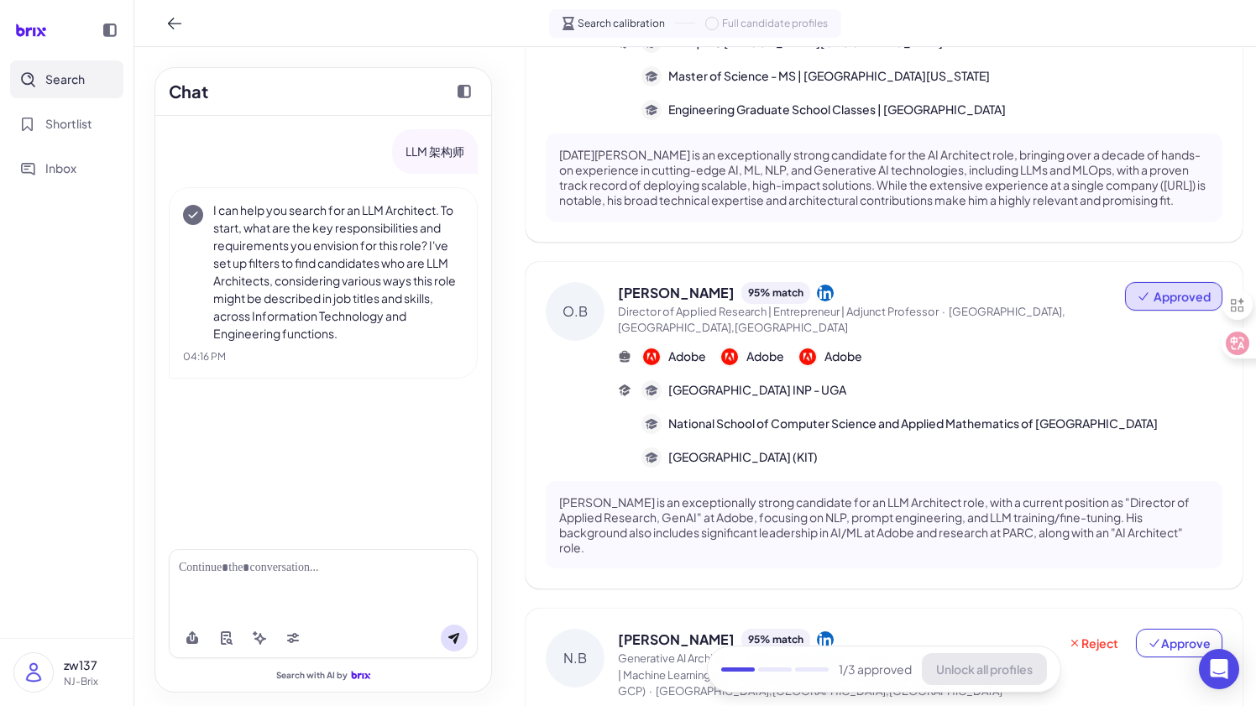
click at [238, 593] on div at bounding box center [323, 583] width 309 height 69
click at [241, 561] on div at bounding box center [323, 568] width 289 height 18
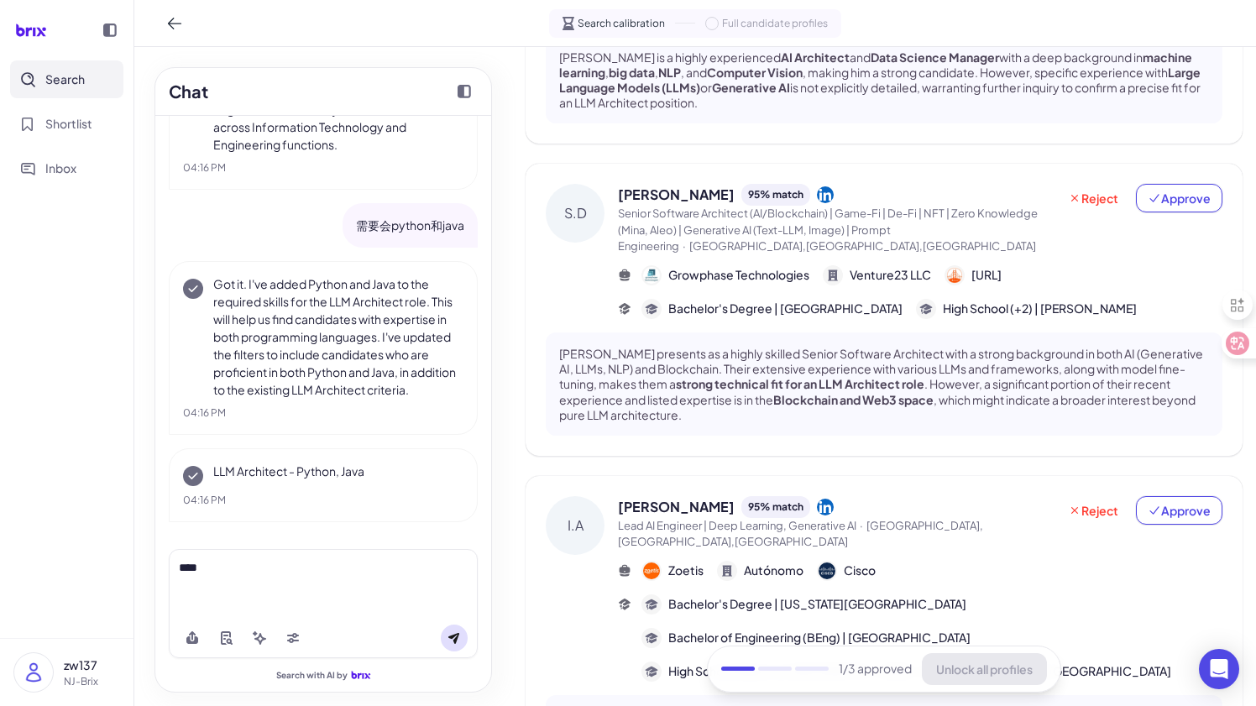
scroll to position [1113, 0]
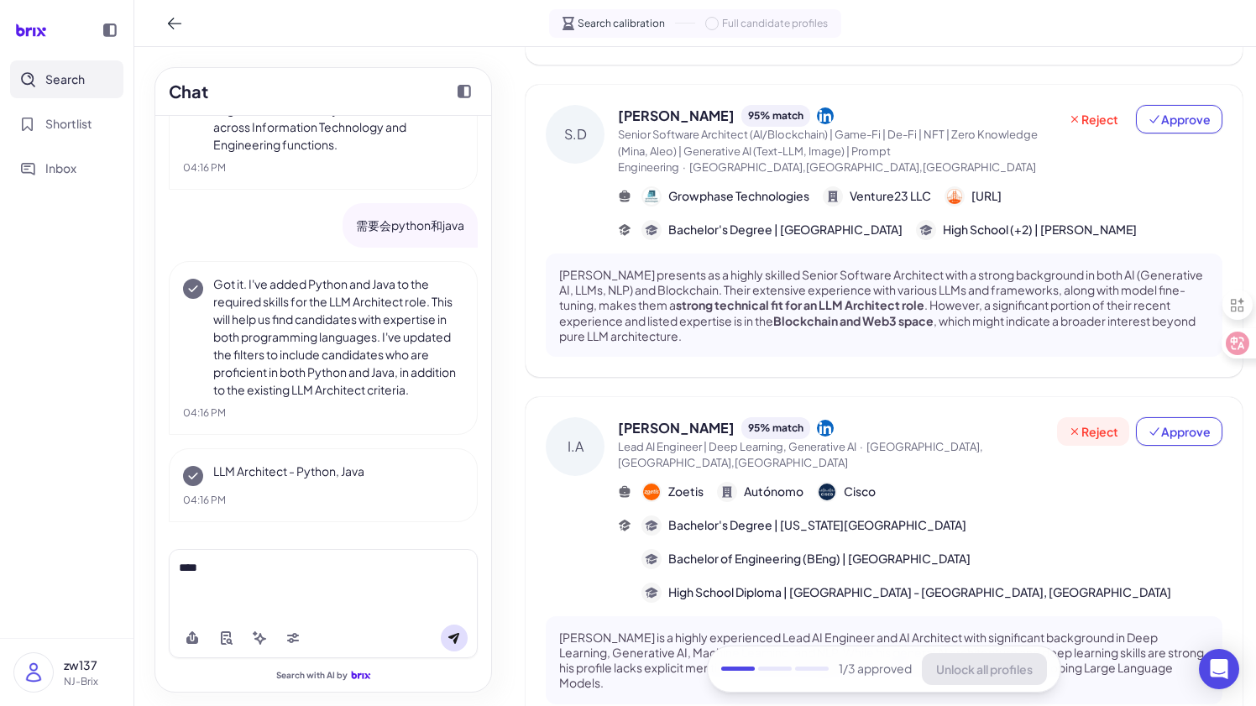
click at [1090, 423] on span "Reject" at bounding box center [1093, 431] width 50 height 17
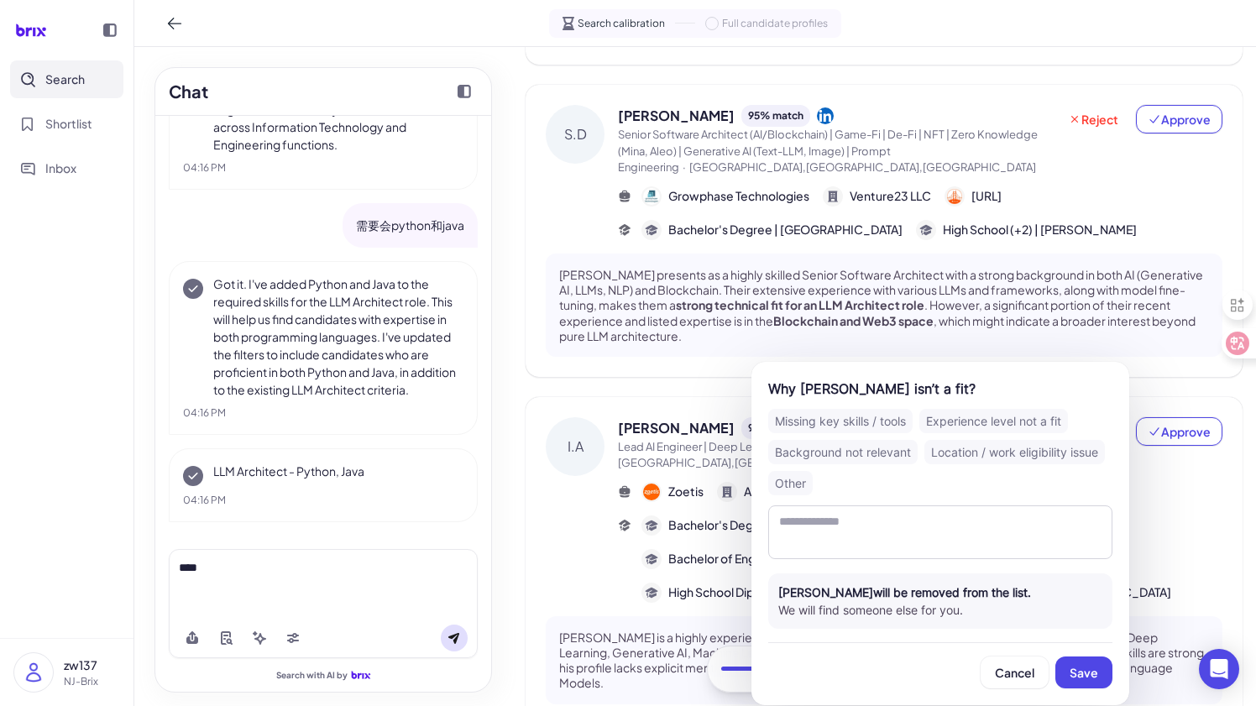
click at [972, 450] on div "Location / work eligibility issue" at bounding box center [1014, 452] width 180 height 24
click at [1073, 663] on button "Save" at bounding box center [1083, 672] width 57 height 32
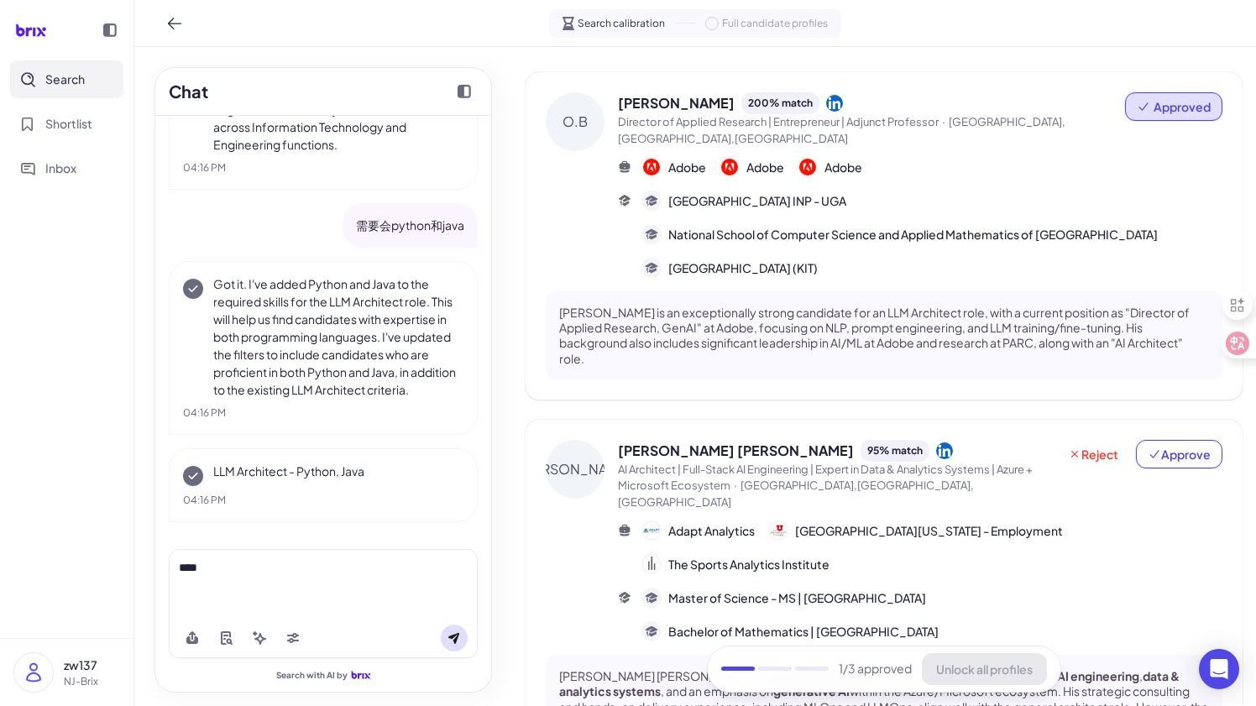
scroll to position [70, 0]
click at [1098, 445] on span "Reject" at bounding box center [1093, 453] width 50 height 17
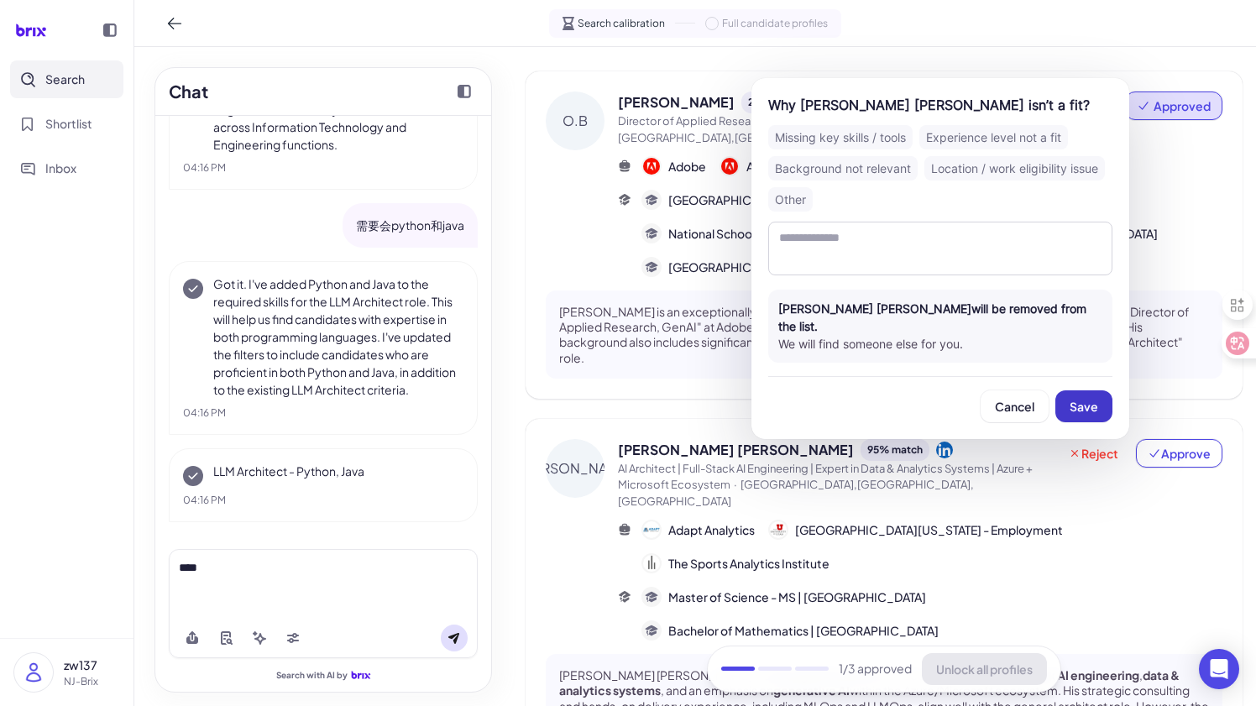
click at [1081, 399] on span "Save" at bounding box center [1083, 406] width 29 height 15
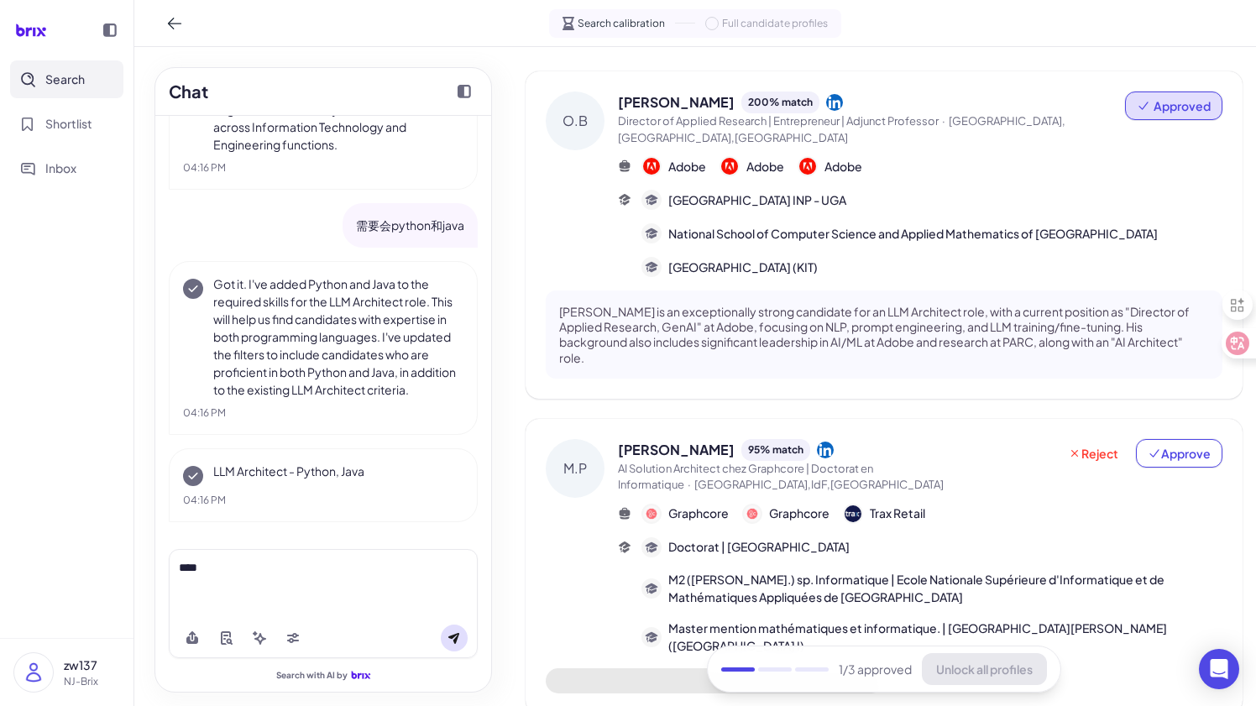
click at [314, 586] on div "****" at bounding box center [323, 583] width 309 height 69
click at [323, 575] on div "****" at bounding box center [323, 568] width 289 height 18
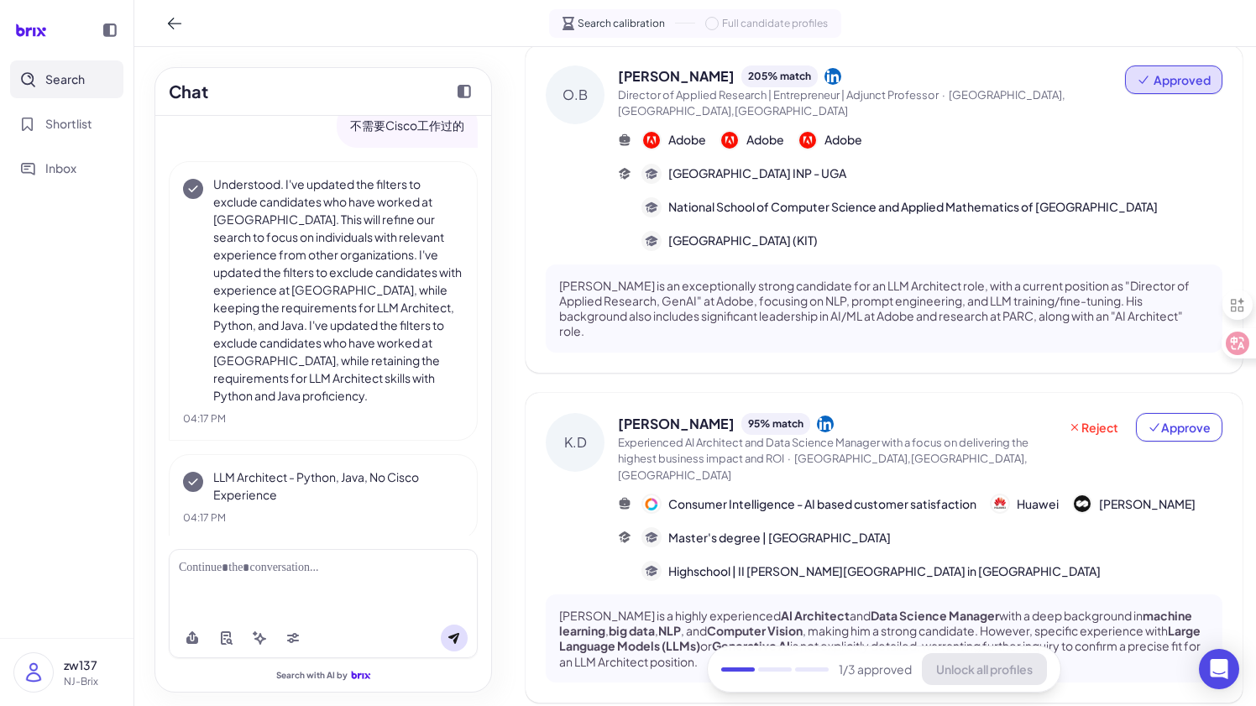
scroll to position [330, 0]
